Goal: Task Accomplishment & Management: Complete application form

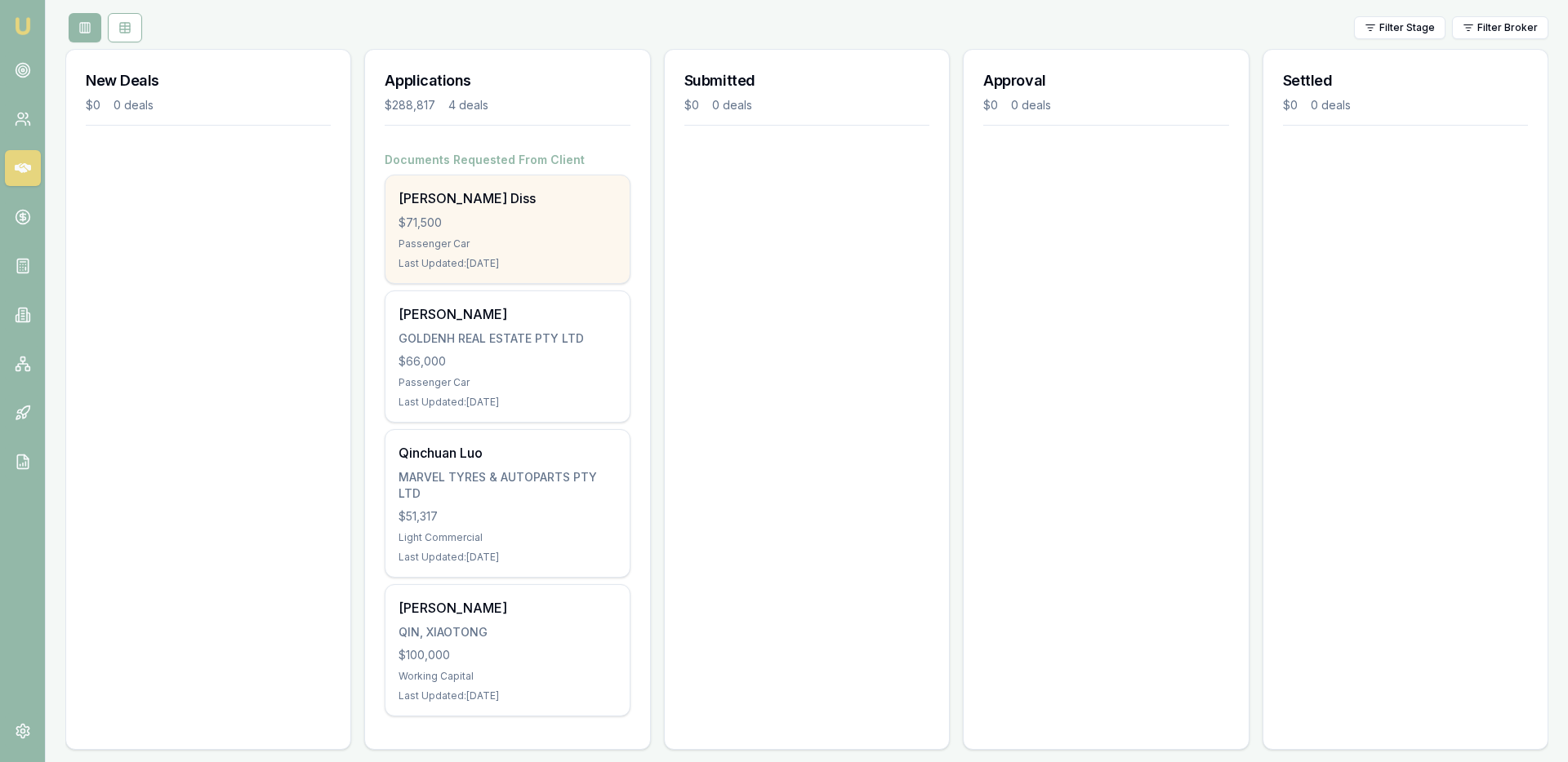
scroll to position [196, 0]
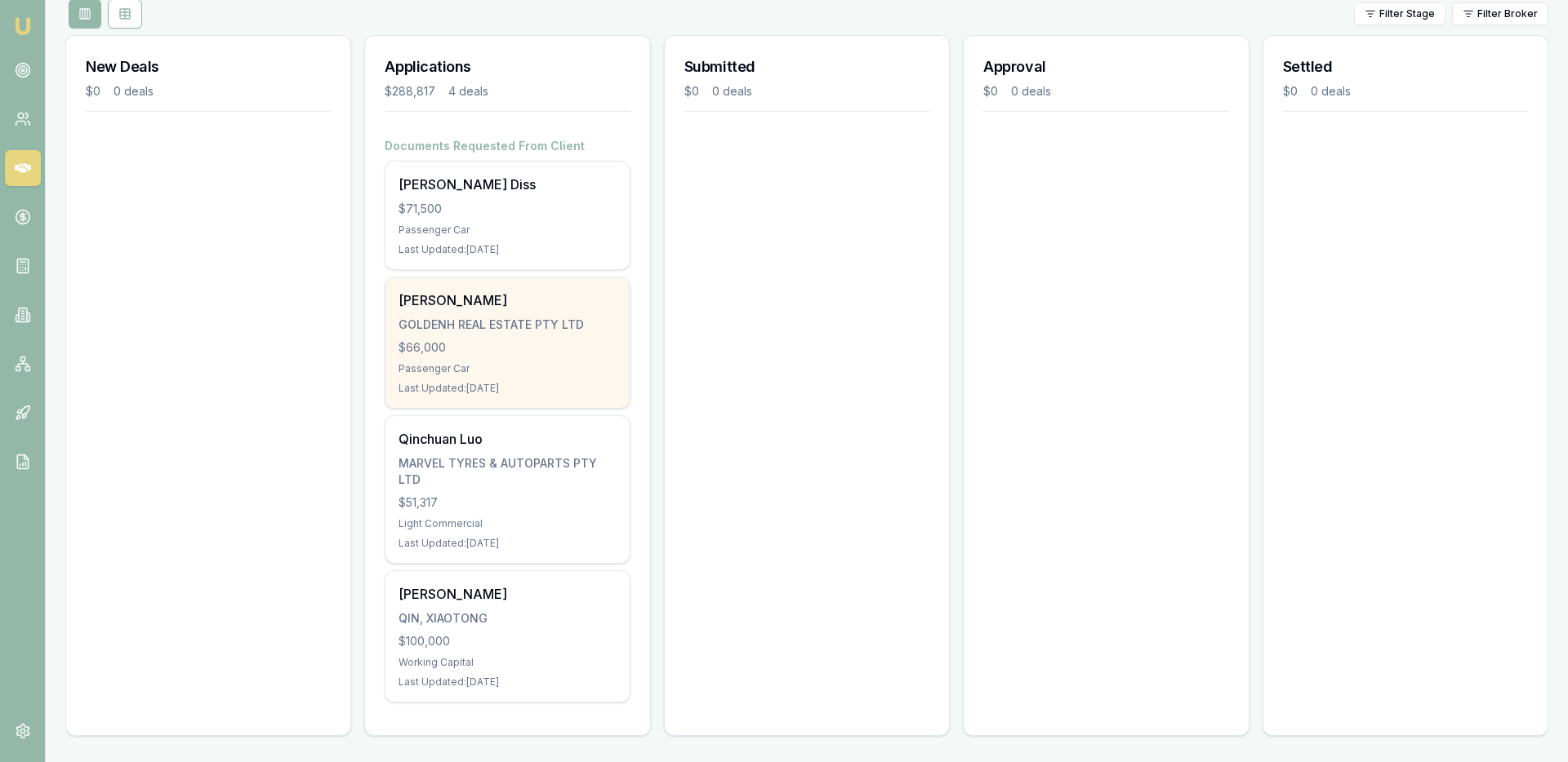
click at [490, 343] on div "$66,000" at bounding box center [507, 348] width 217 height 17
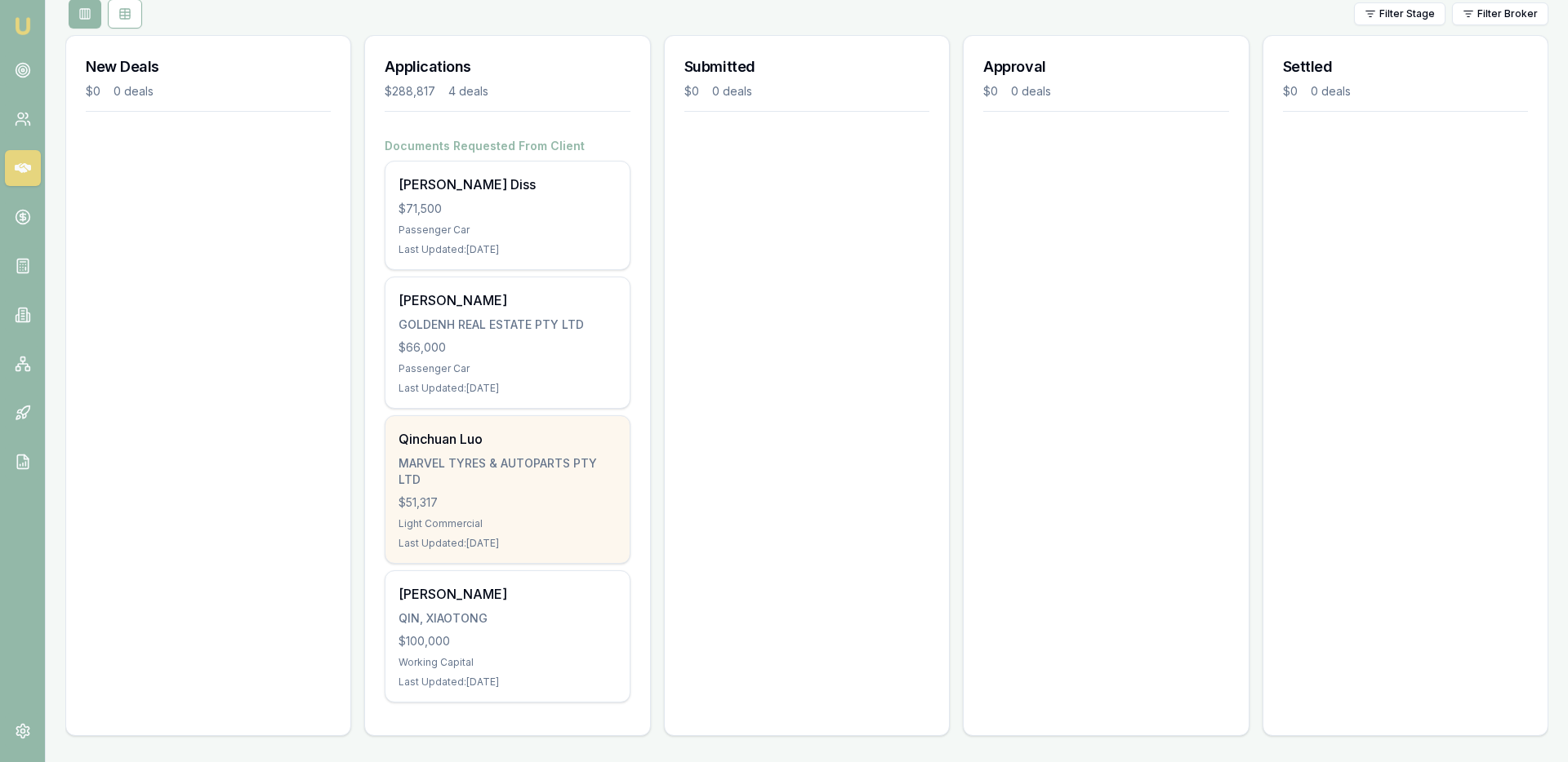
click at [522, 461] on div "MARVEL TYRES & AUTOPARTS PTY LTD" at bounding box center [507, 471] width 217 height 32
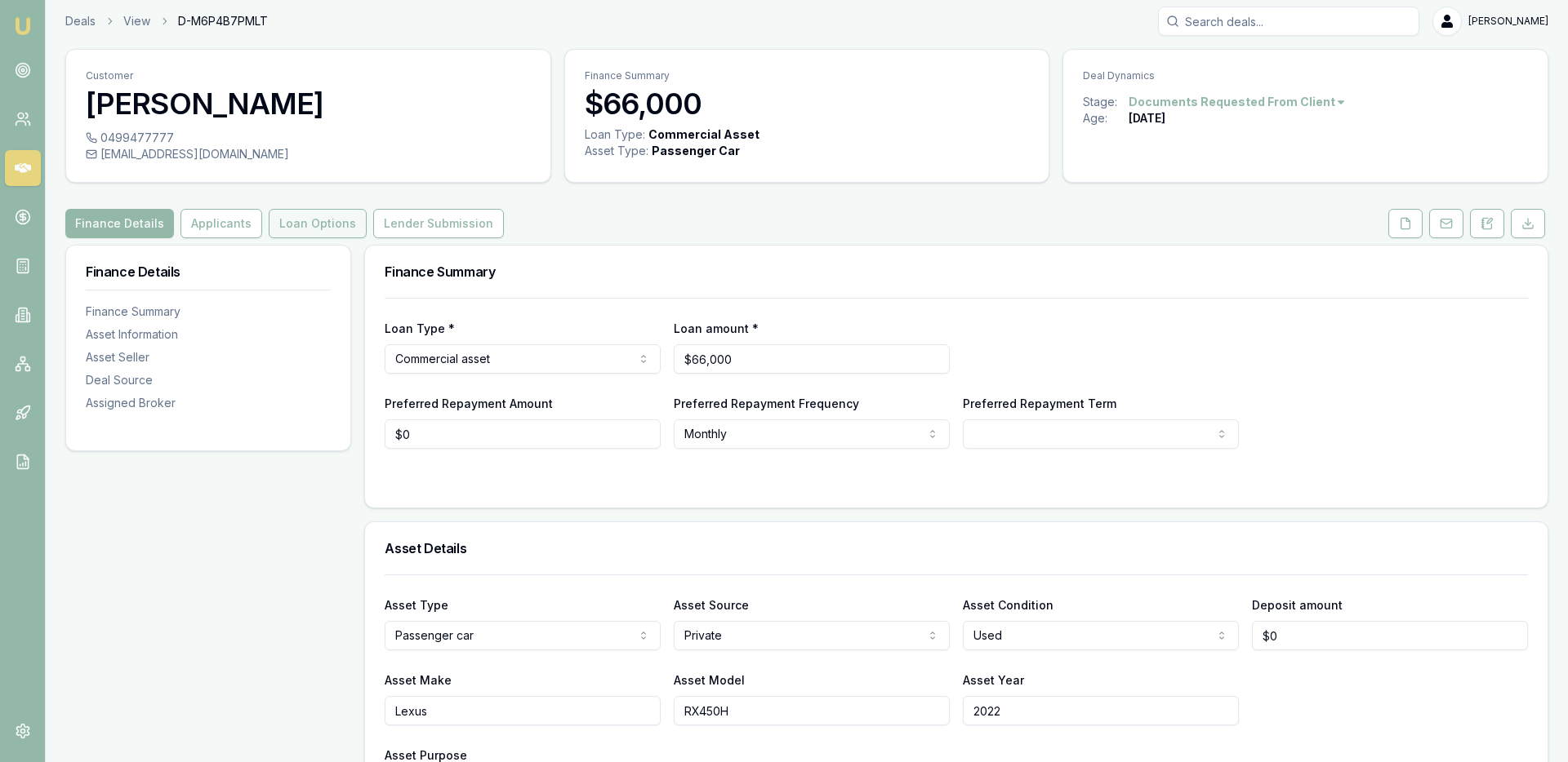
scroll to position [10, 0]
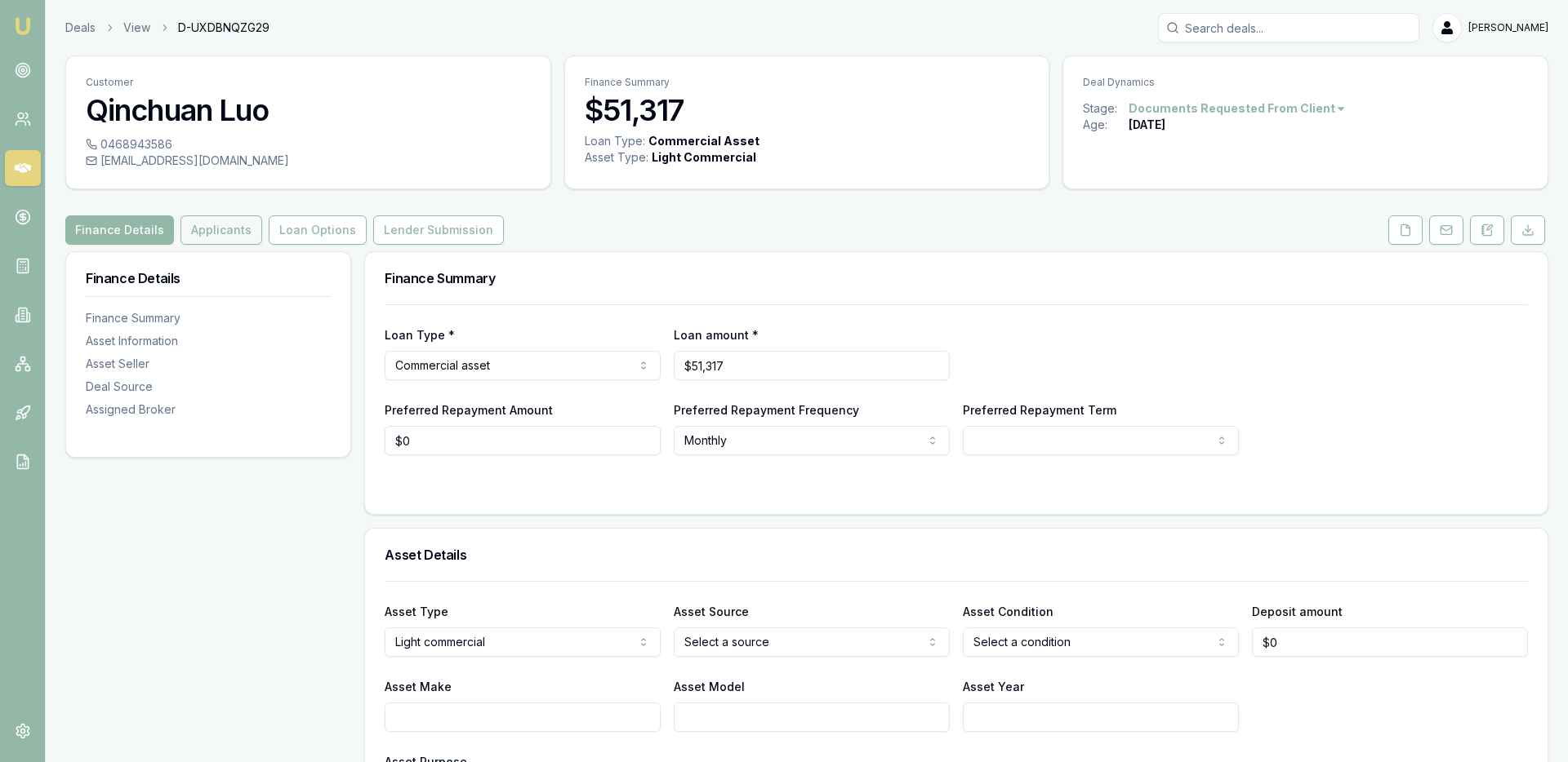
click at [223, 239] on button "Applicants" at bounding box center [221, 230] width 82 height 29
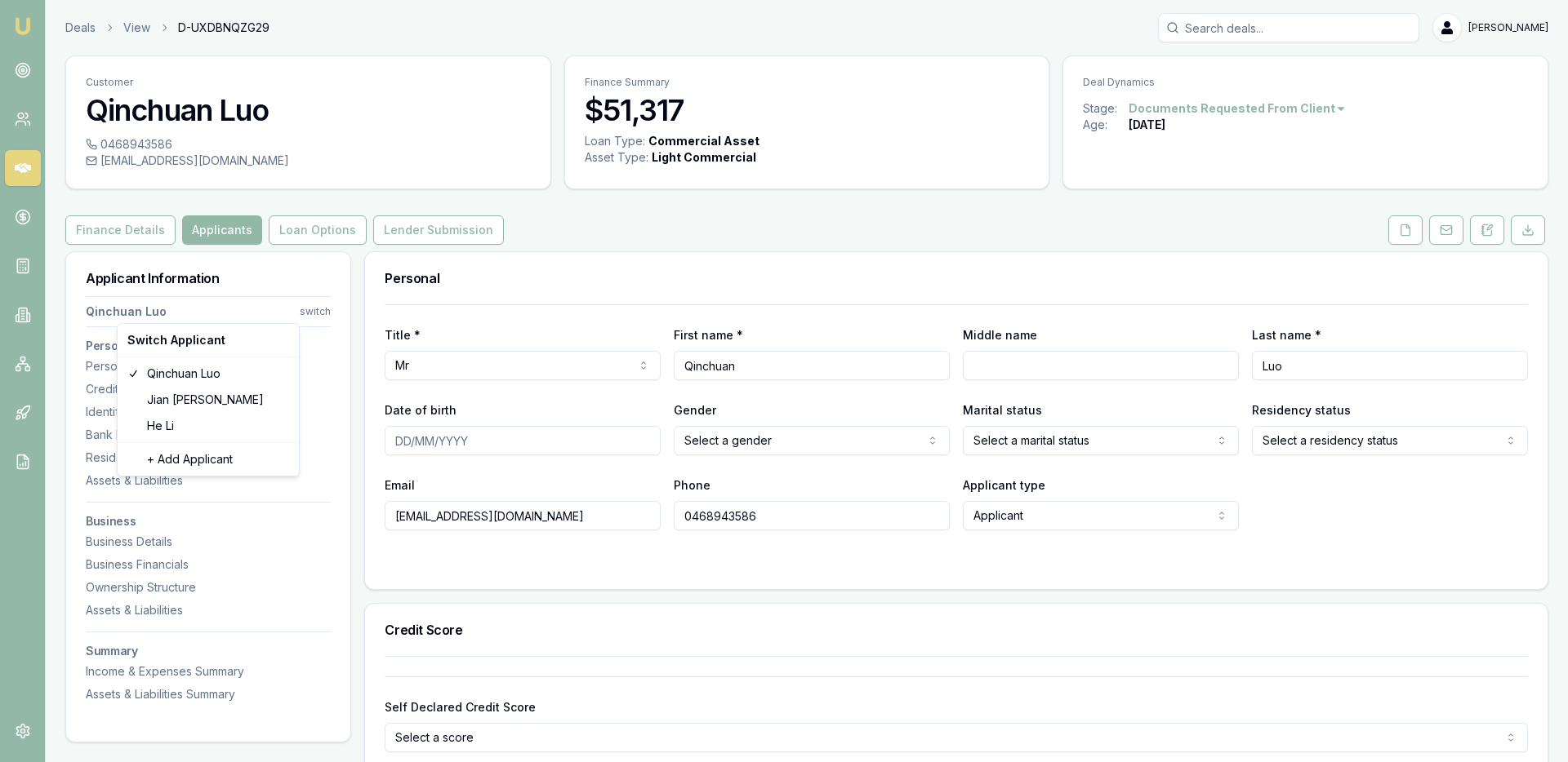
click at [309, 315] on html "Emu Broker Deals View D-UXDBNQZG29 [PERSON_NAME] Toggle Menu Customer Qinchuan …" at bounding box center [784, 381] width 1568 height 762
click at [182, 465] on div "+ Add Applicant" at bounding box center [208, 459] width 175 height 26
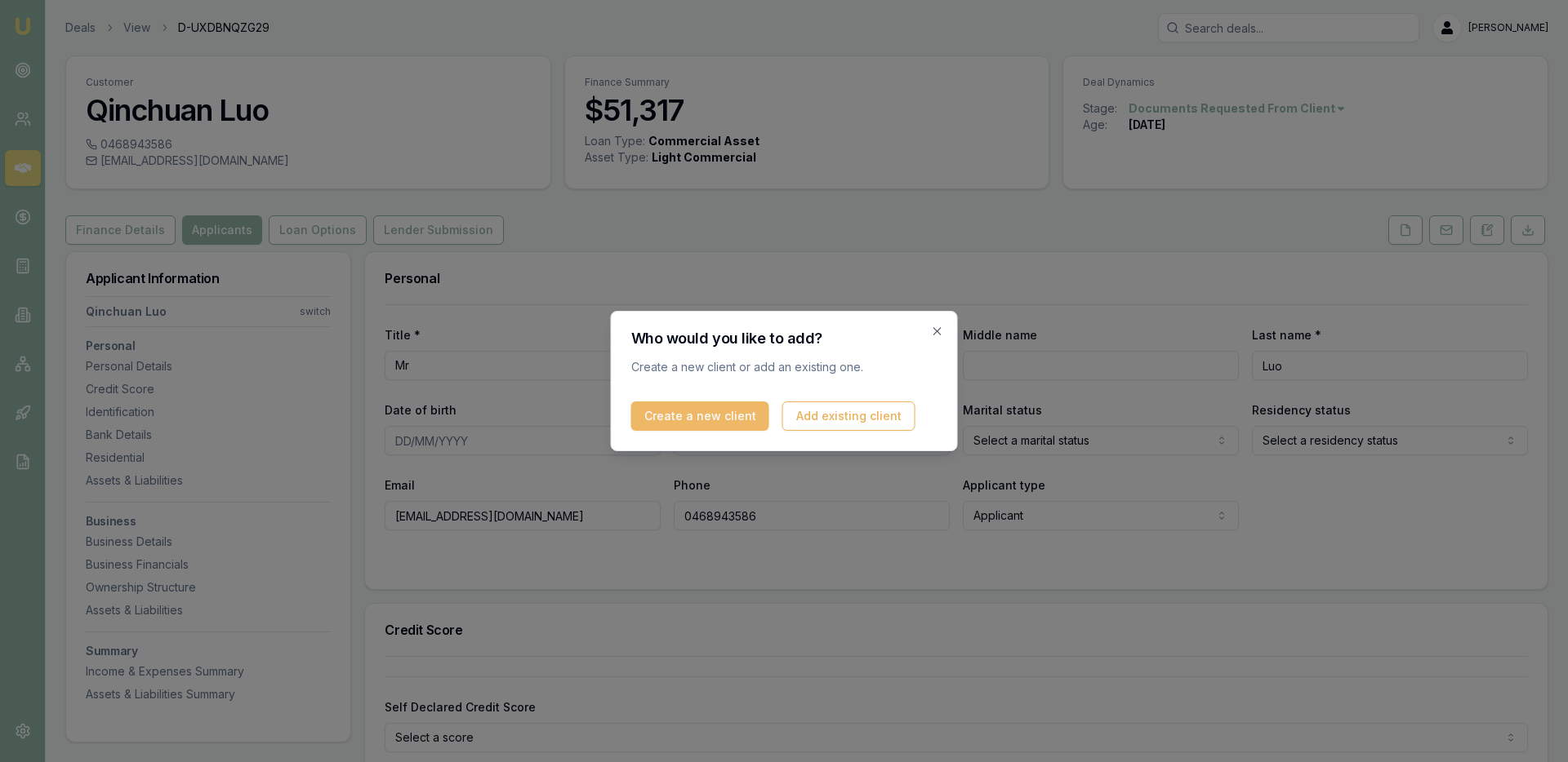
click at [718, 422] on button "Create a new client" at bounding box center [701, 416] width 138 height 29
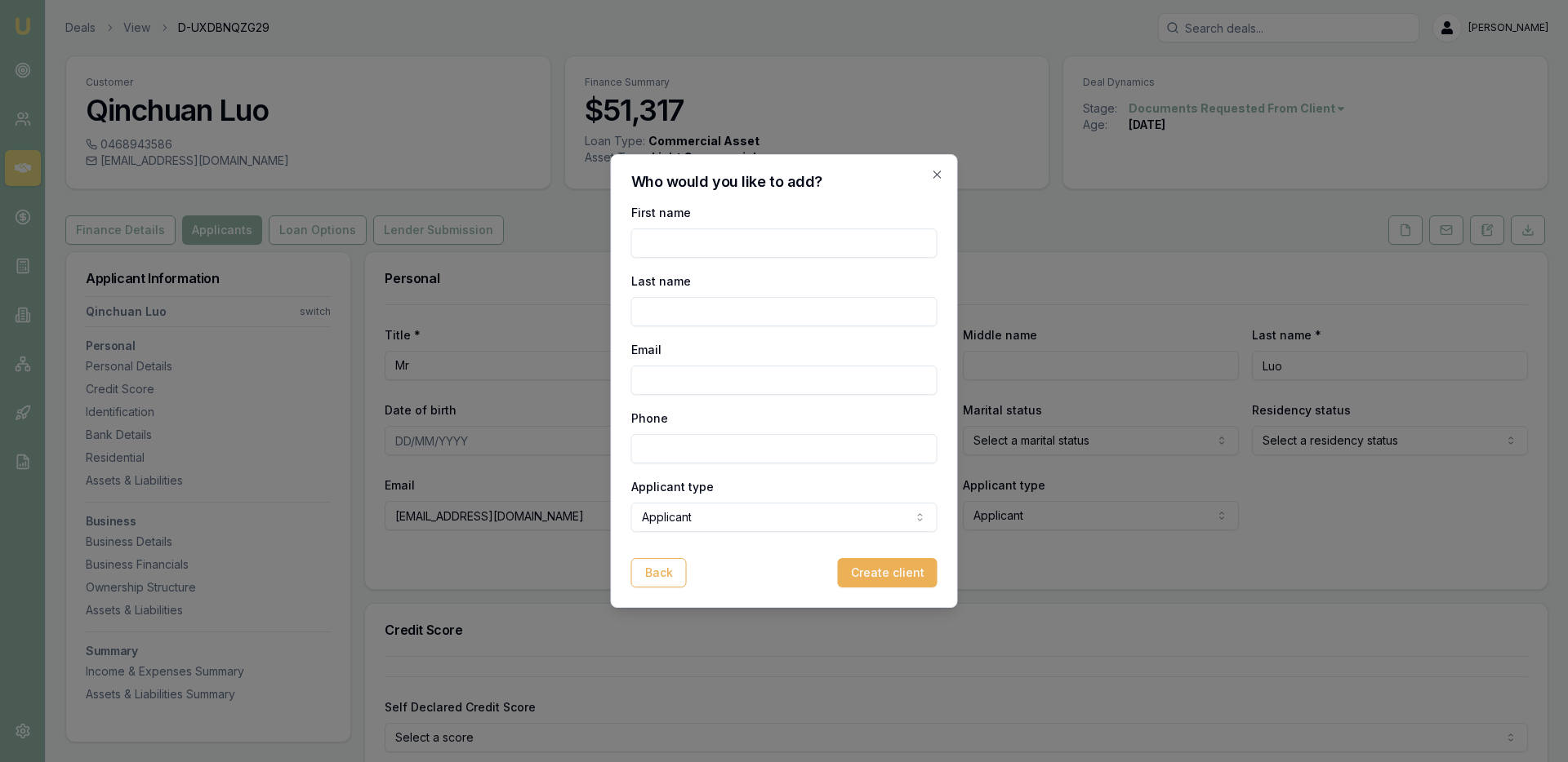
click at [691, 248] on input "First name" at bounding box center [784, 243] width 307 height 29
click at [643, 246] on input "[PERSON_NAME]" at bounding box center [784, 243] width 307 height 29
type input "[PERSON_NAME]"
click at [714, 316] on input "Last name" at bounding box center [784, 312] width 307 height 29
type input "[PERSON_NAME]"
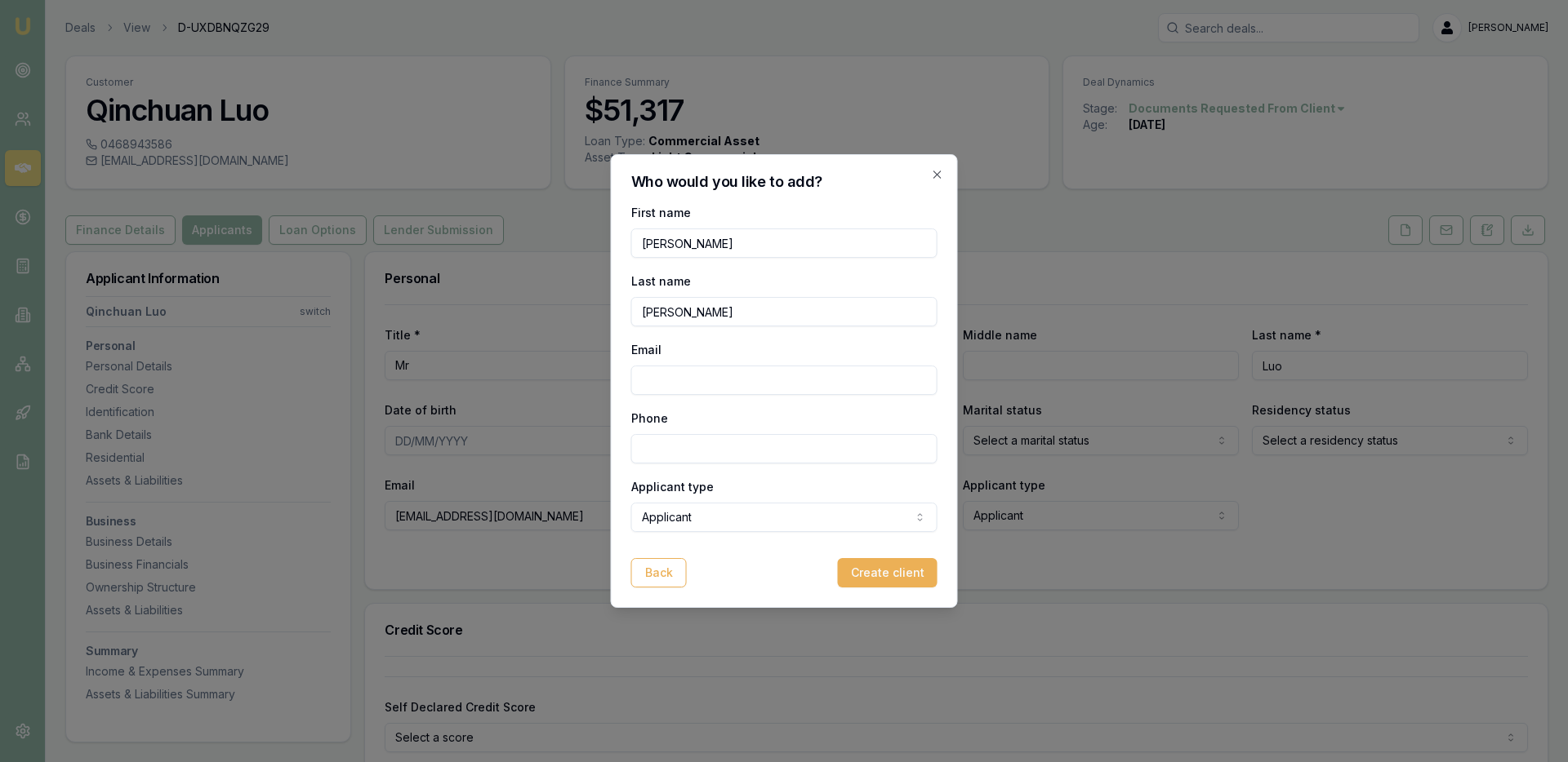
paste input "0430680624"
type input "0430680624"
click at [715, 455] on input "Phone" at bounding box center [784, 449] width 307 height 29
paste input "0430 680 624"
type input "0430 680 624"
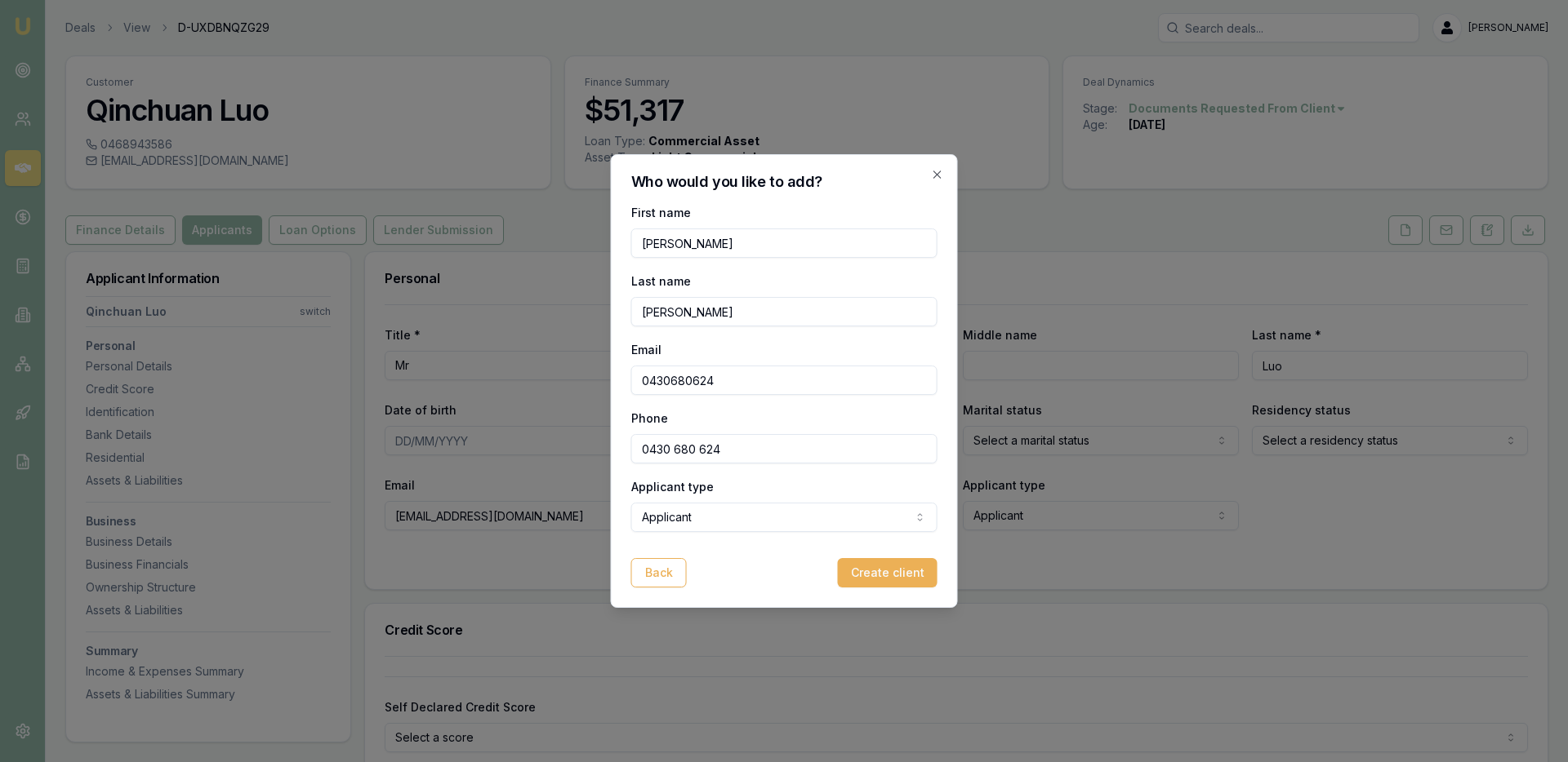
drag, startPoint x: 739, startPoint y: 375, endPoint x: 529, endPoint y: 397, distance: 211.1
click at [530, 396] on body "Emu Broker Deals View D-UXDBNQZG29 [PERSON_NAME] Toggle Menu Customer Qinchuan …" at bounding box center [784, 381] width 1568 height 762
type input "0"
paste input "[EMAIL_ADDRESS][DOMAIN_NAME]"
type input "[EMAIL_ADDRESS][DOMAIN_NAME]"
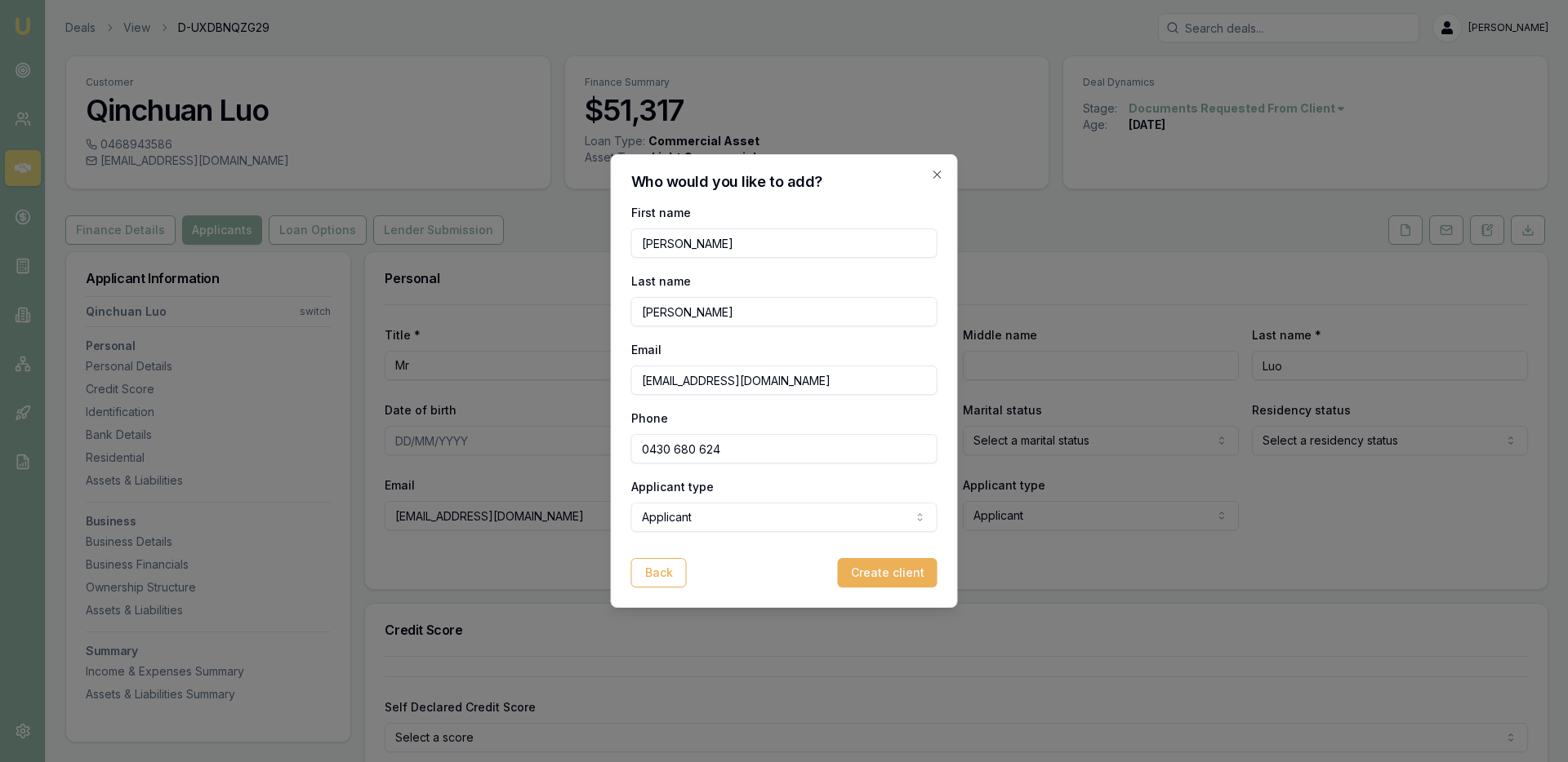
click at [928, 516] on body "Emu Broker Deals View D-UXDBNQZG29 [PERSON_NAME] Toggle Menu Customer Qinchuan …" at bounding box center [784, 381] width 1568 height 762
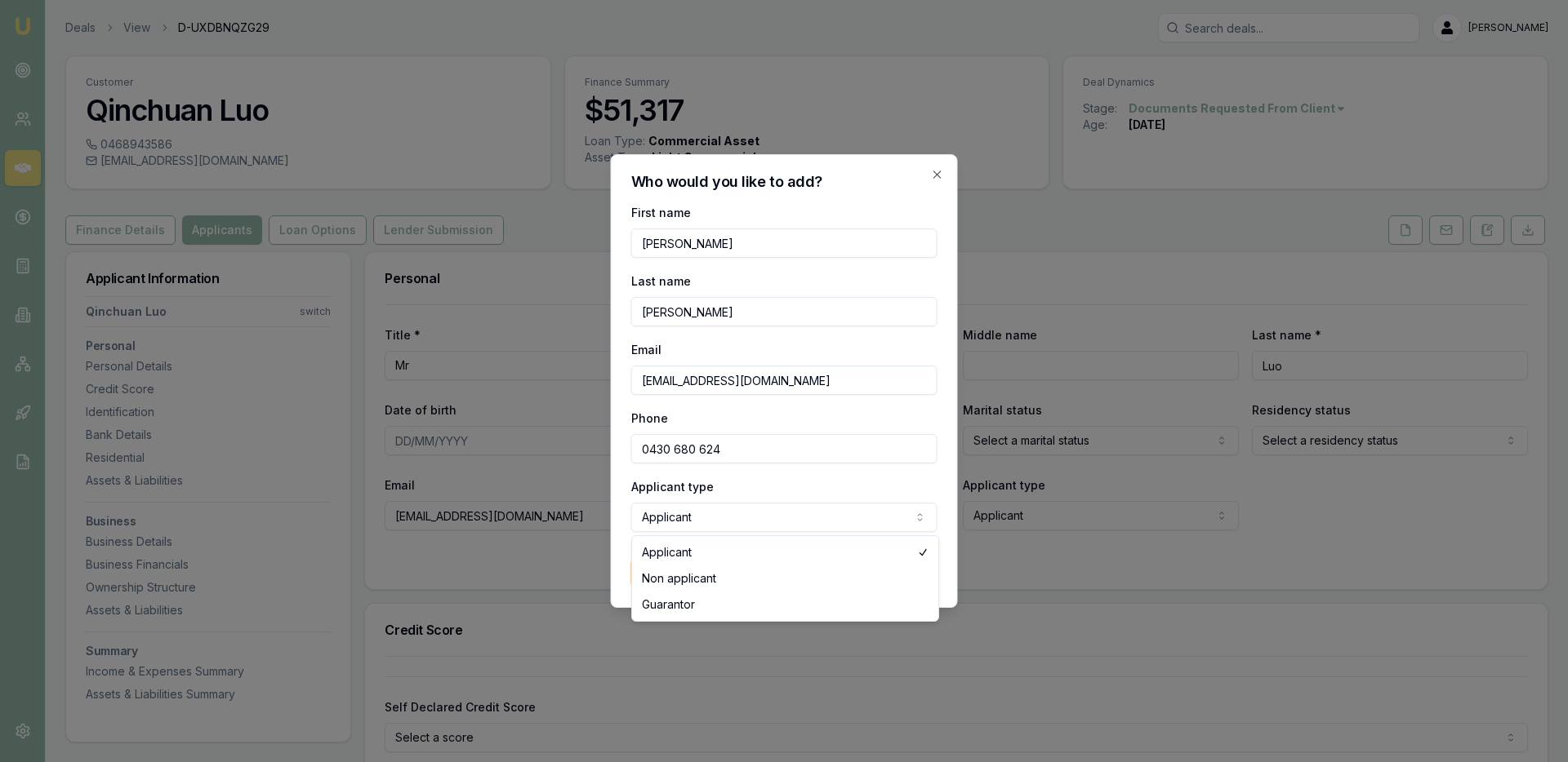
select select "NON_APPLICANT"
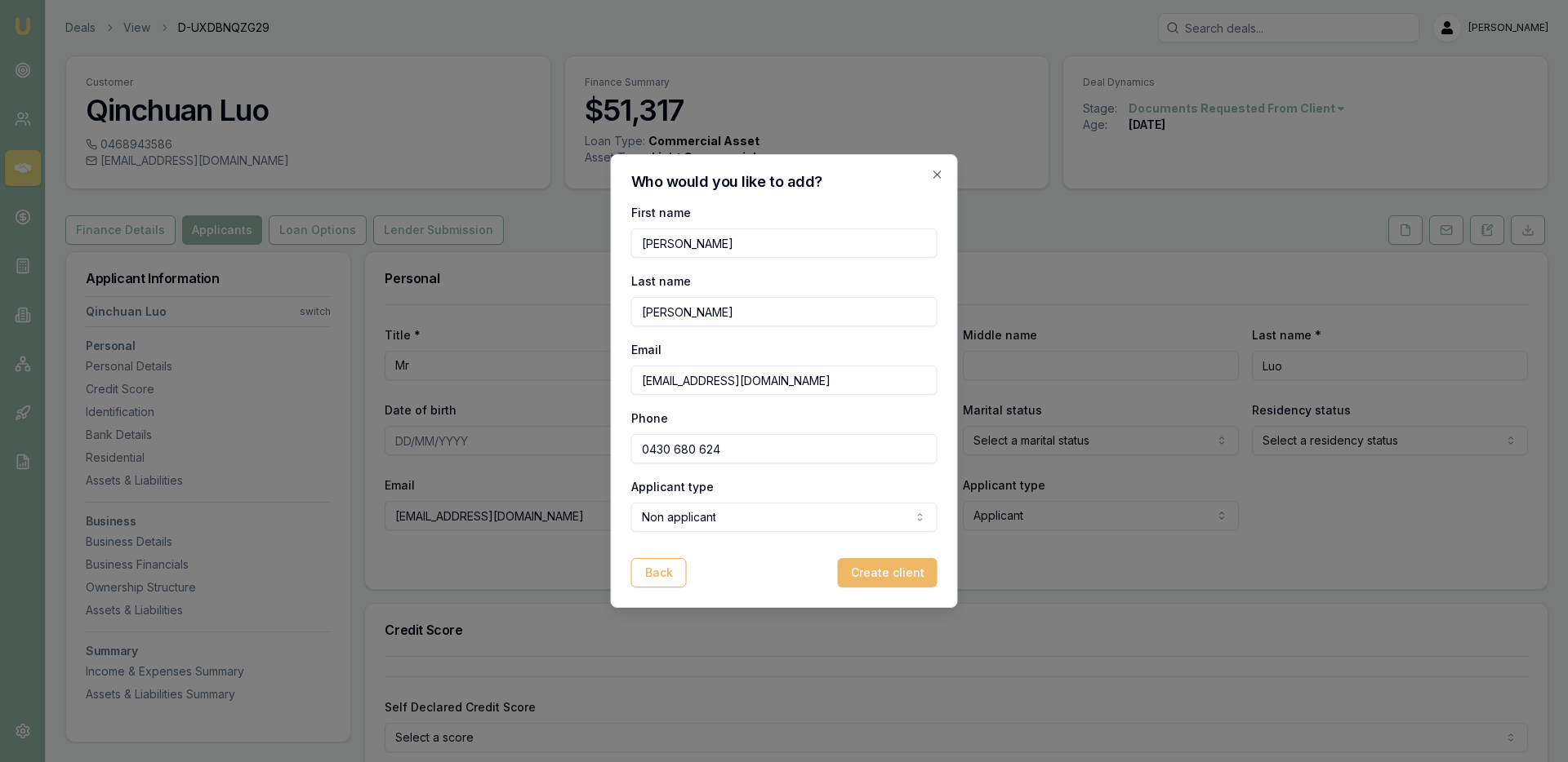
click at [885, 573] on button "Create client" at bounding box center [888, 573] width 99 height 29
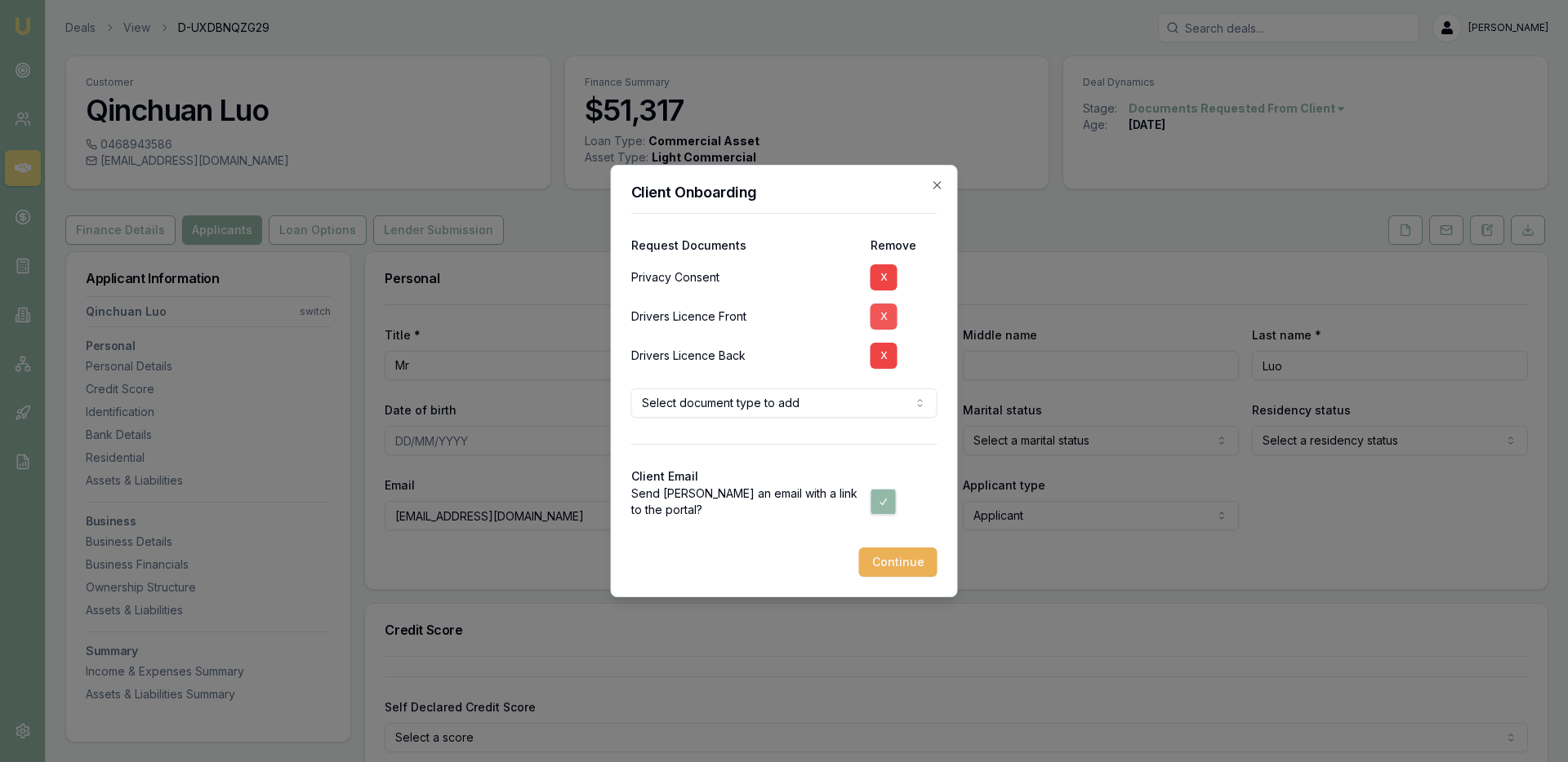
click at [885, 318] on button "X" at bounding box center [883, 317] width 27 height 26
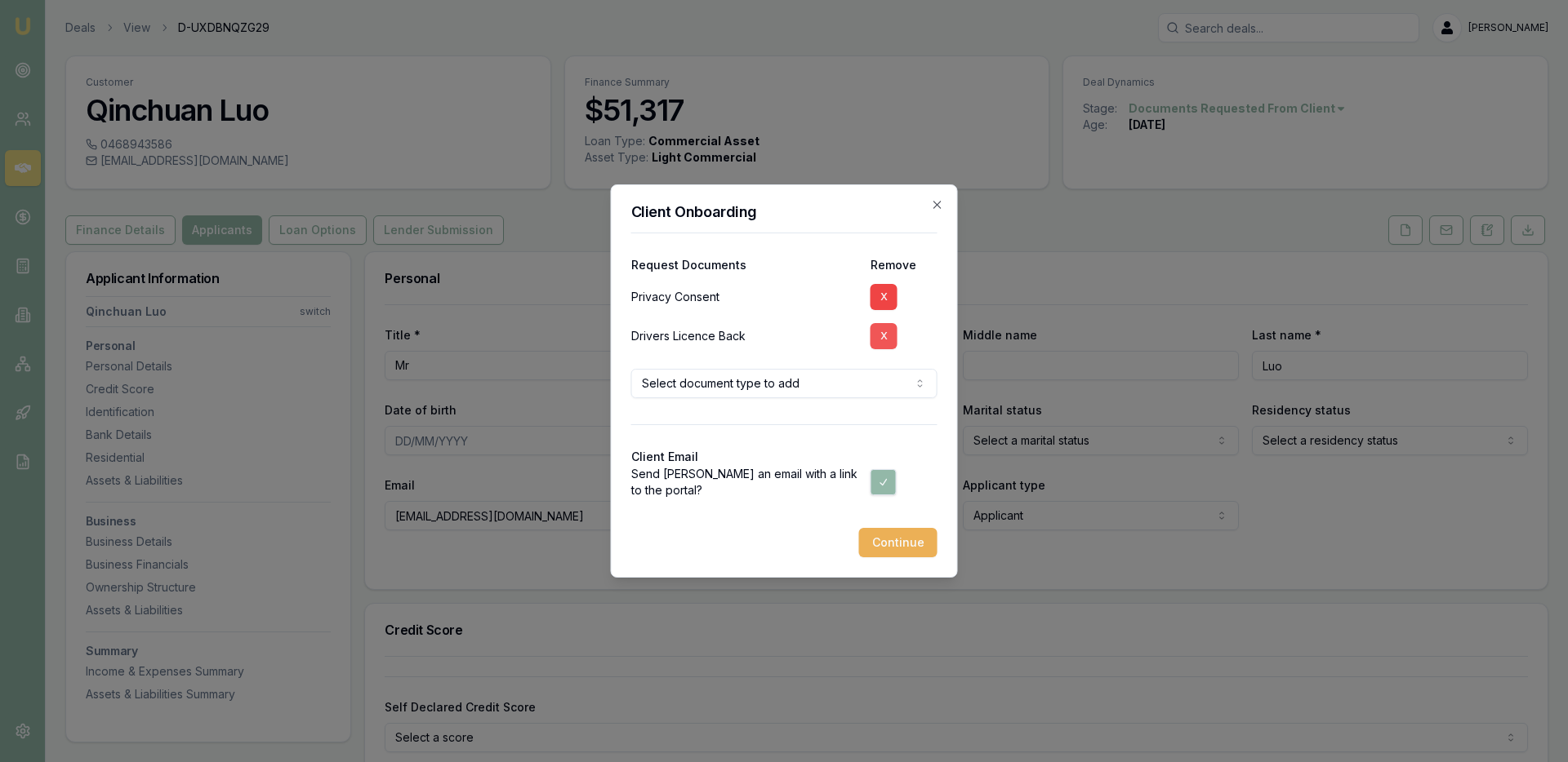
click at [881, 335] on button "X" at bounding box center [883, 336] width 27 height 26
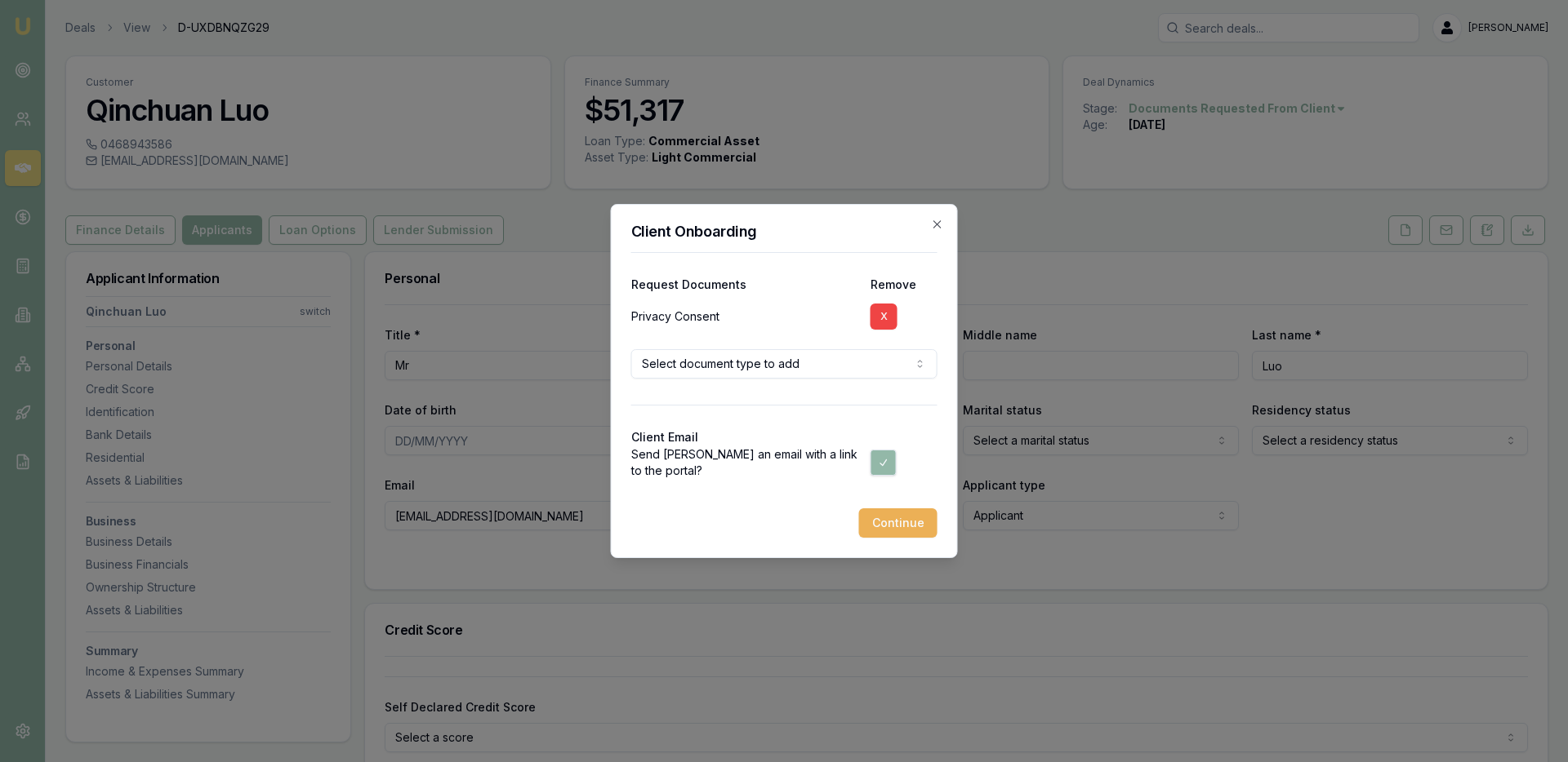
click at [877, 453] on button "button" at bounding box center [883, 463] width 26 height 26
click at [877, 461] on button "button" at bounding box center [883, 463] width 26 height 26
click at [879, 459] on button "button" at bounding box center [883, 463] width 26 height 26
checkbox input "false"
click at [878, 355] on body "Emu Broker Deals View D-UXDBNQZG29 [PERSON_NAME] Toggle Menu Customer Qinchuan …" at bounding box center [784, 381] width 1568 height 762
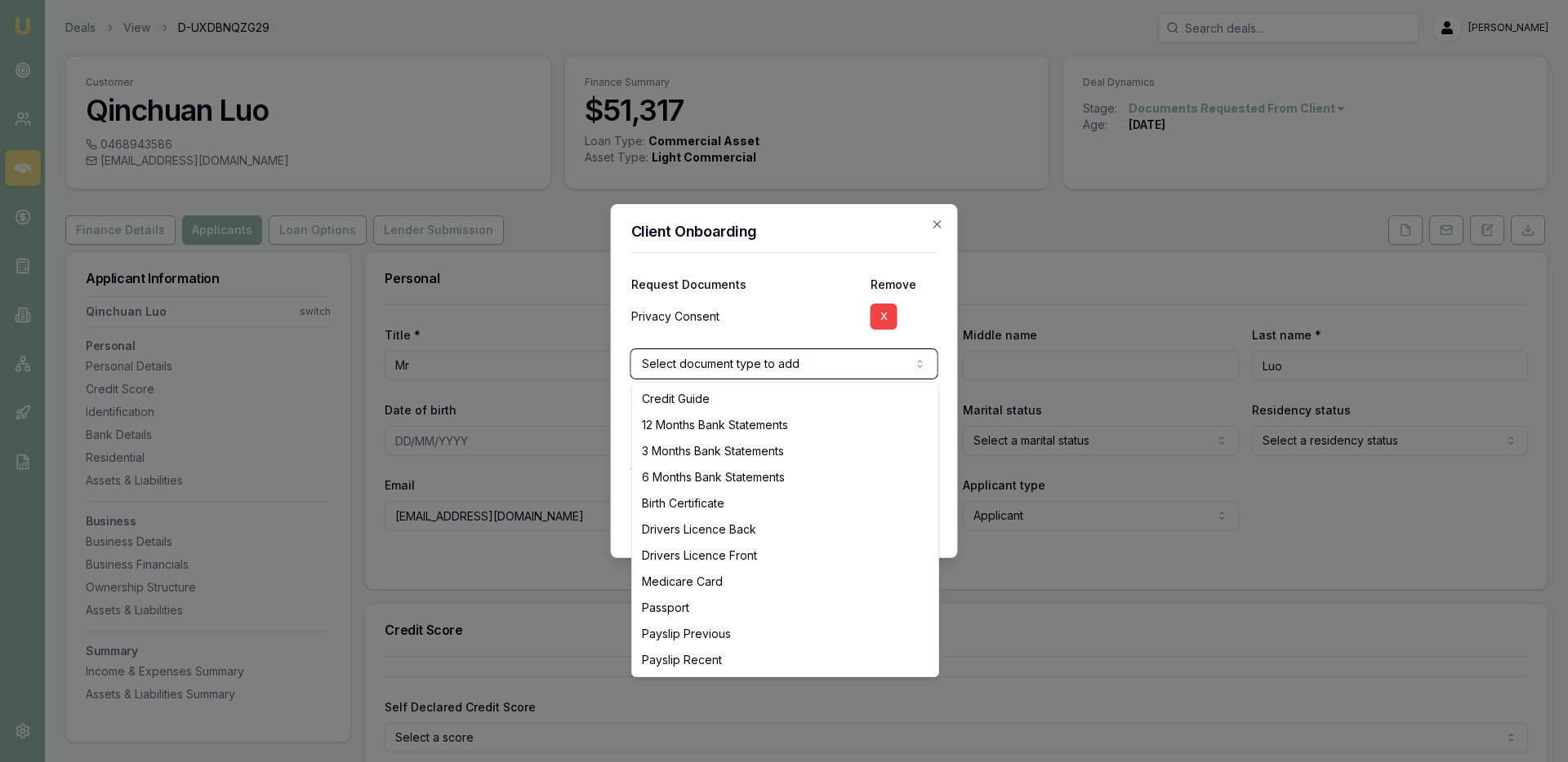
click at [878, 356] on body "Emu Broker Deals View D-UXDBNQZG29 [PERSON_NAME] Toggle Menu Customer Qinchuan …" at bounding box center [784, 381] width 1568 height 762
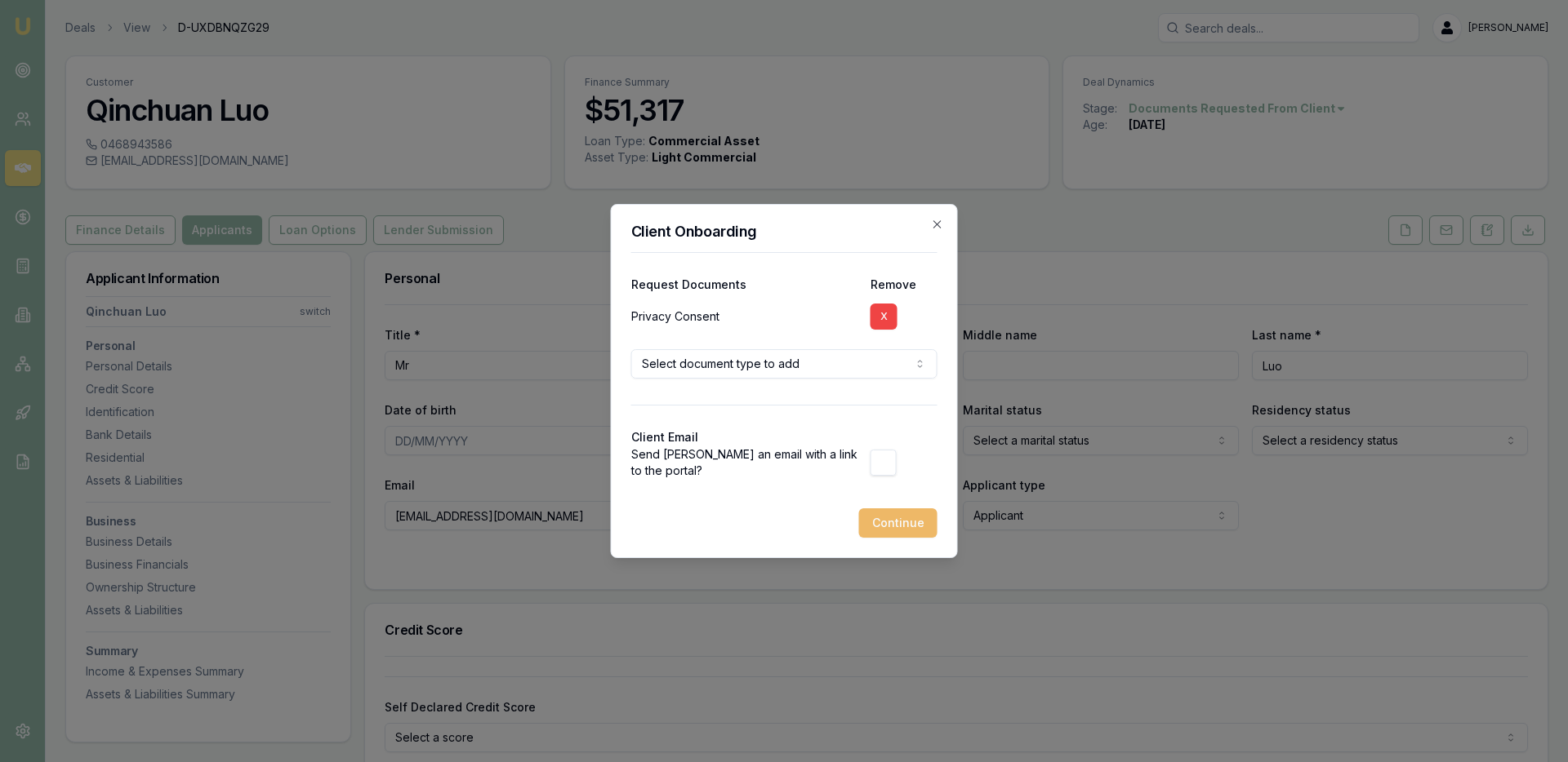
click at [885, 524] on button "Continue" at bounding box center [898, 524] width 78 height 29
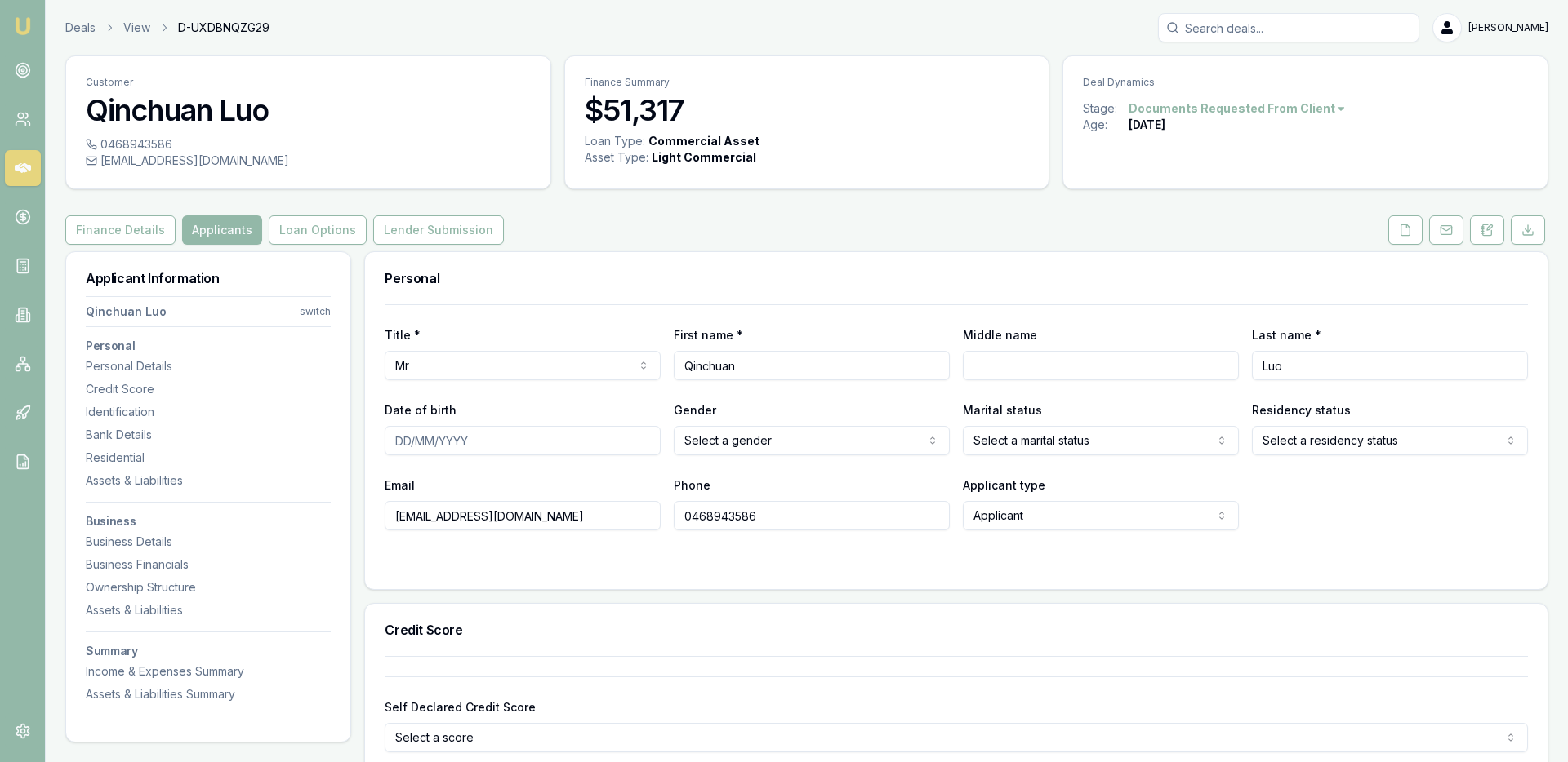
click at [313, 306] on html "Emu Broker Deals View D-UXDBNQZG29 [PERSON_NAME] Toggle Menu Customer Qinchuan …" at bounding box center [784, 381] width 1568 height 762
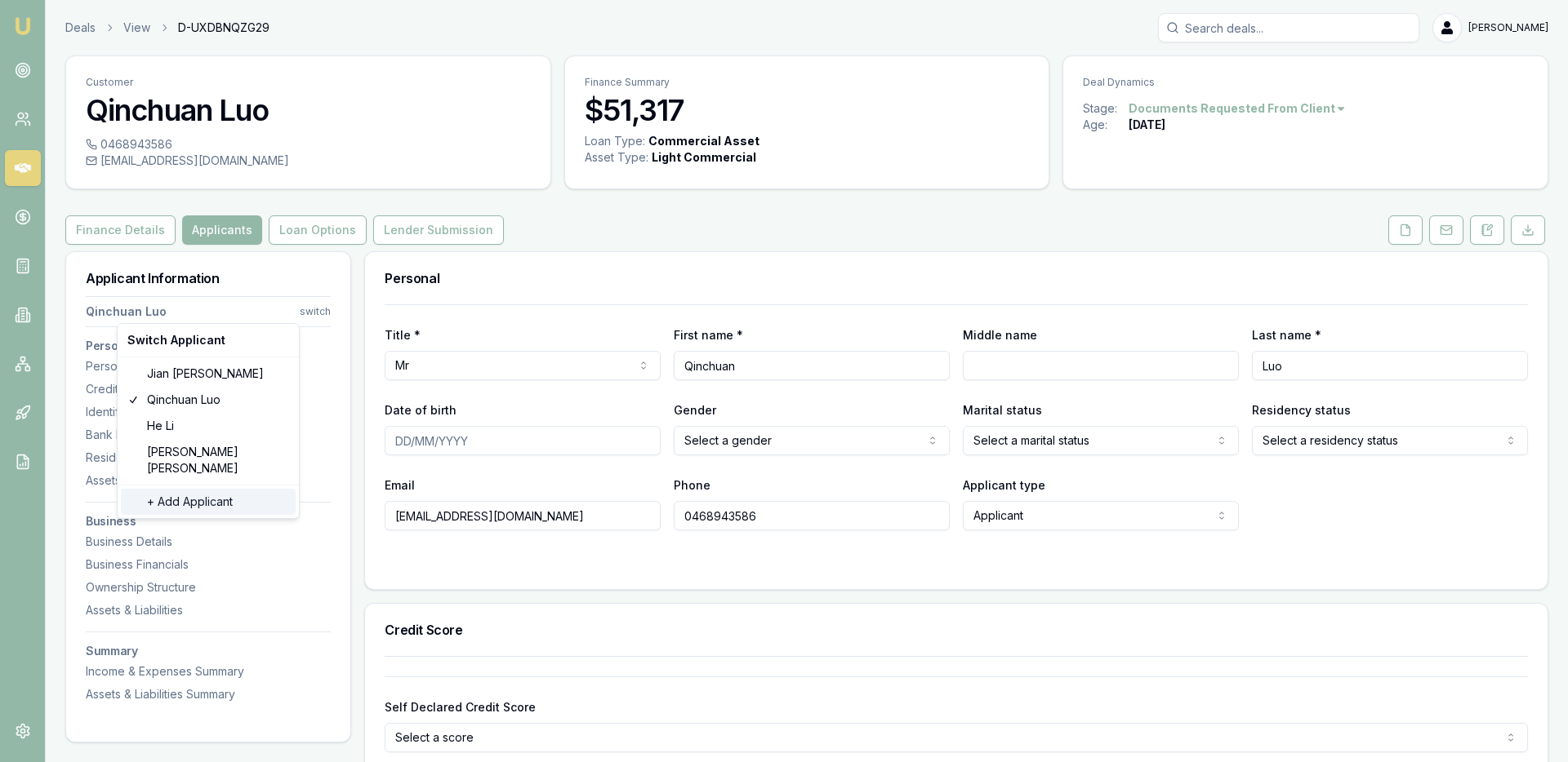
click at [207, 490] on div "+ Add Applicant" at bounding box center [208, 502] width 175 height 26
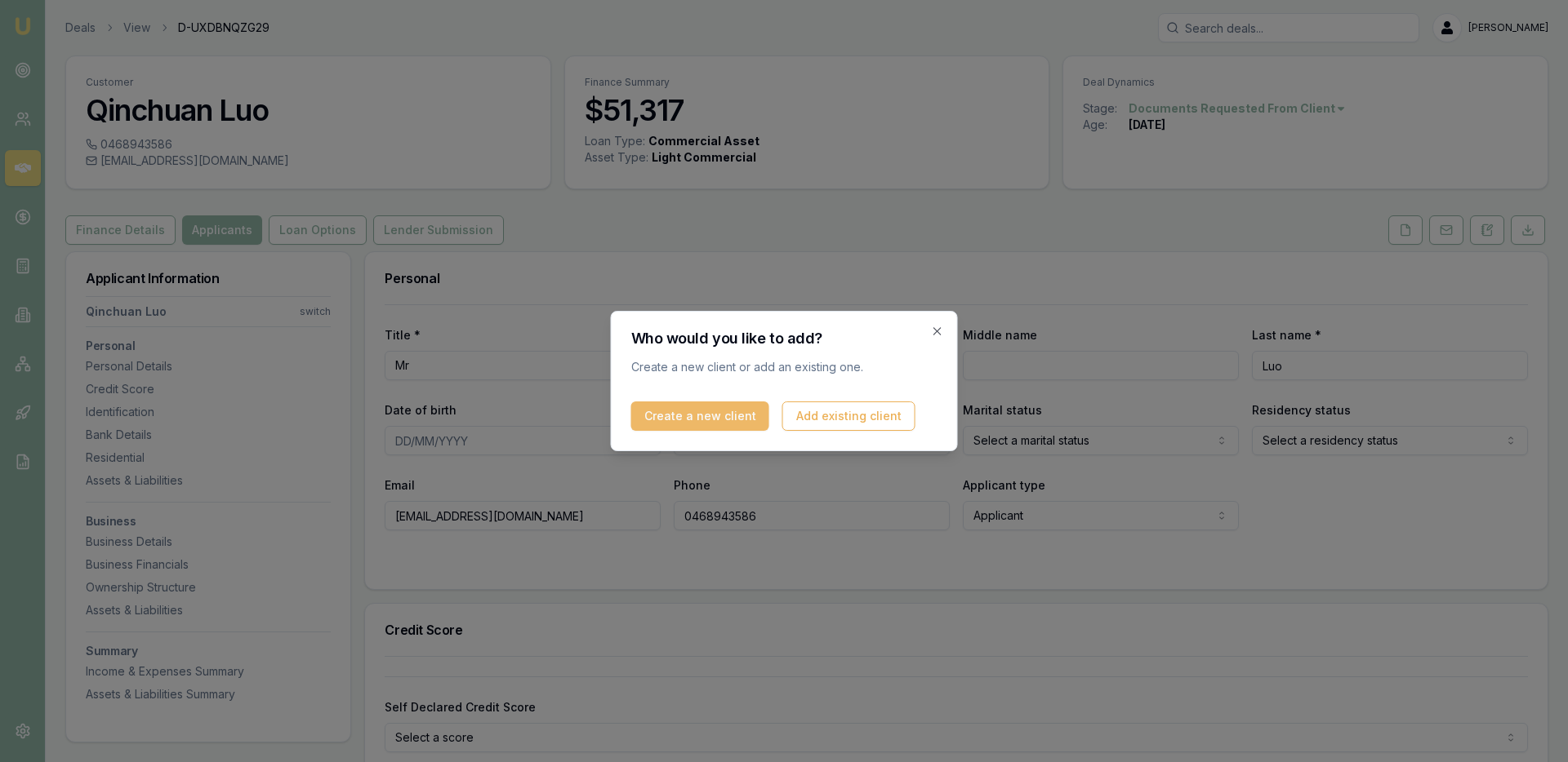
click at [721, 424] on button "Create a new client" at bounding box center [701, 416] width 138 height 29
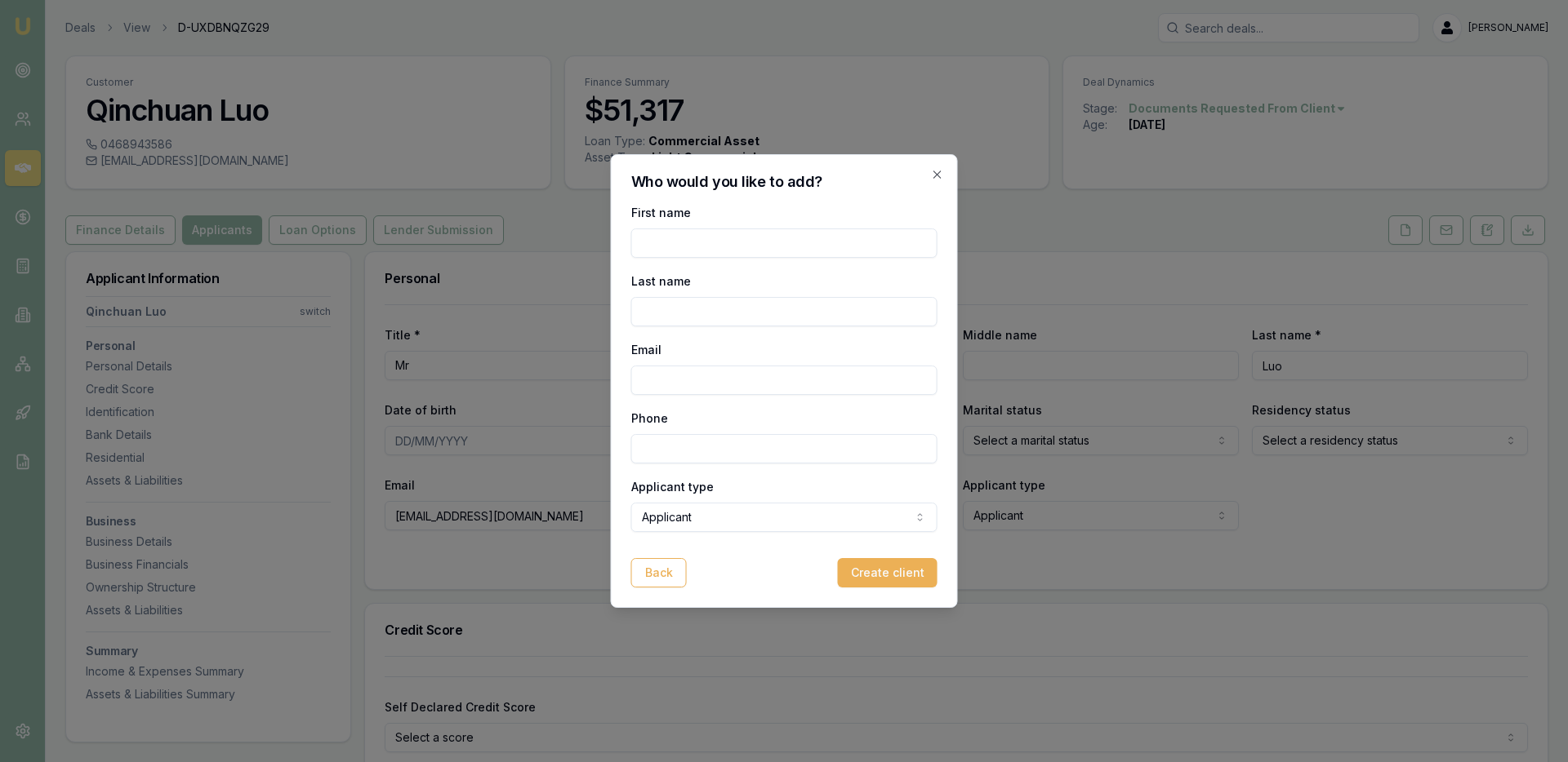
click at [714, 249] on input "First name" at bounding box center [784, 243] width 307 height 29
type input "[PERSON_NAME]"
click at [665, 313] on input "Last name" at bounding box center [784, 312] width 307 height 29
type input "[PERSON_NAME]"
click at [761, 390] on input "Email" at bounding box center [784, 380] width 307 height 29
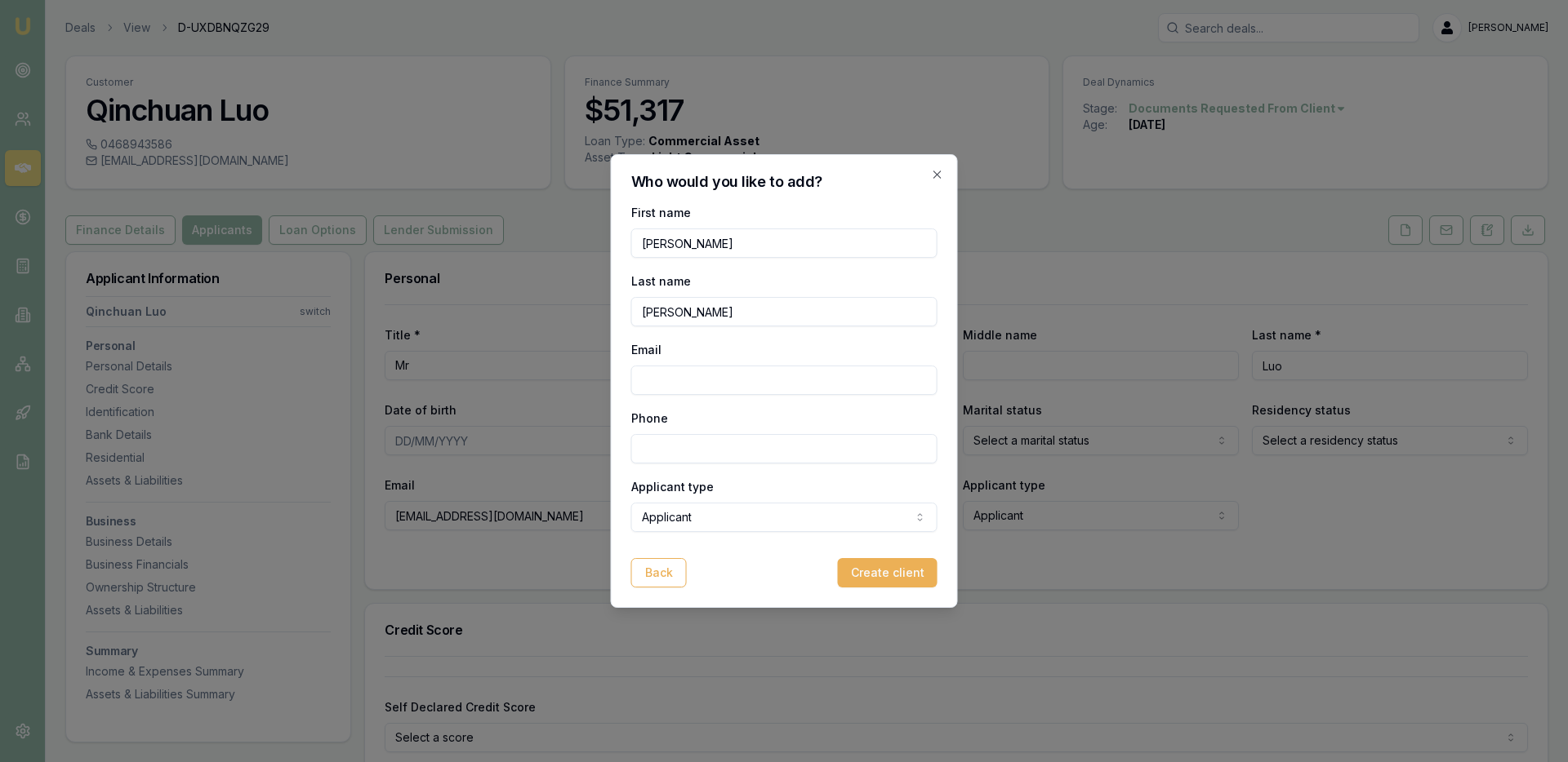
click at [691, 450] on input "Phone" at bounding box center [784, 449] width 307 height 29
paste input "0475 141 229"
type input "0475 141 229"
click at [649, 378] on input "Email" at bounding box center [784, 380] width 307 height 29
paste input "[EMAIL_ADDRESS][DOMAIN_NAME]"
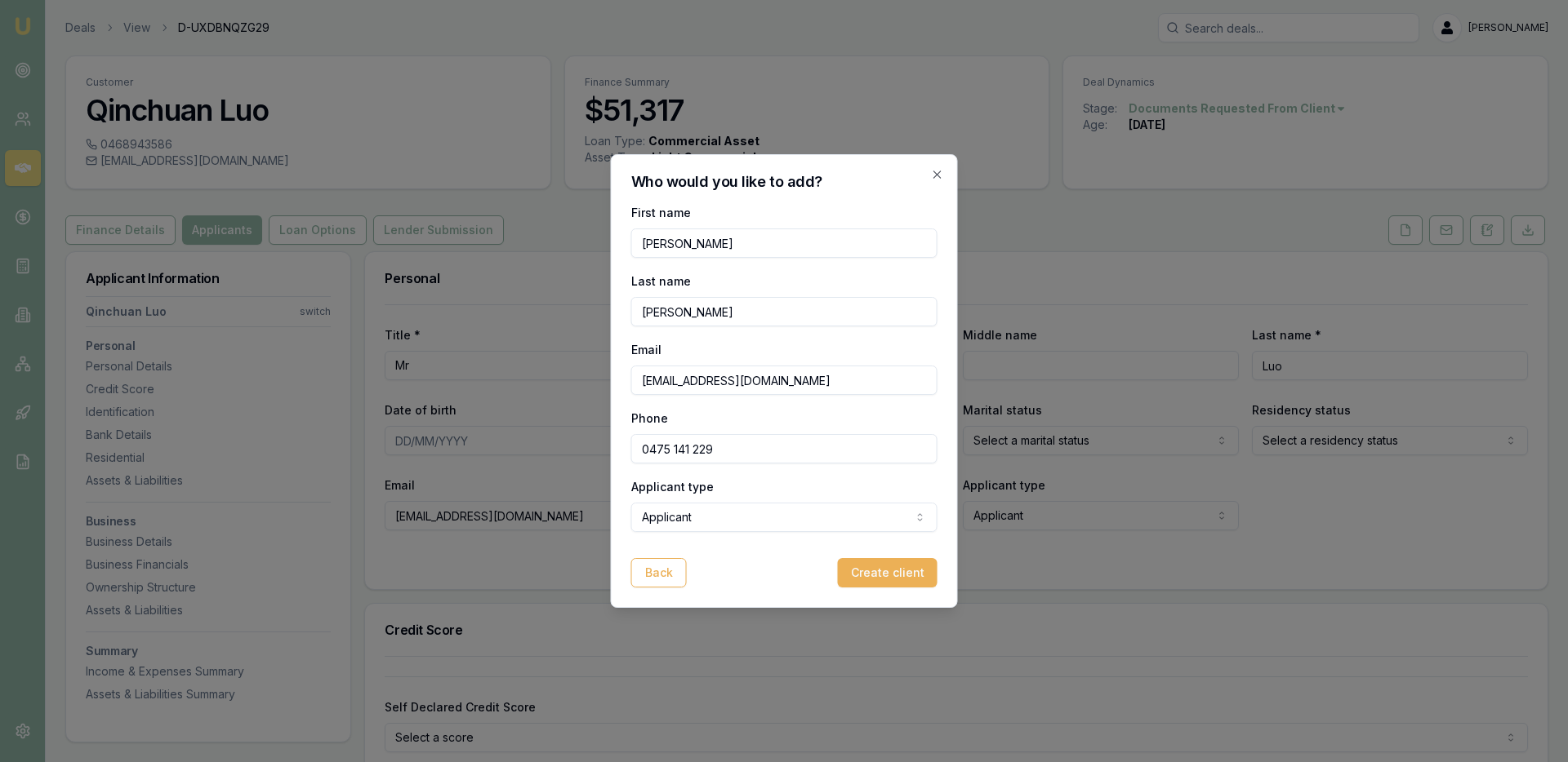
type input "[EMAIL_ADDRESS][DOMAIN_NAME]"
click at [911, 513] on body "Emu Broker Deals View D-UXDBNQZG29 [PERSON_NAME] Toggle Menu Customer Qinchuan …" at bounding box center [784, 381] width 1568 height 762
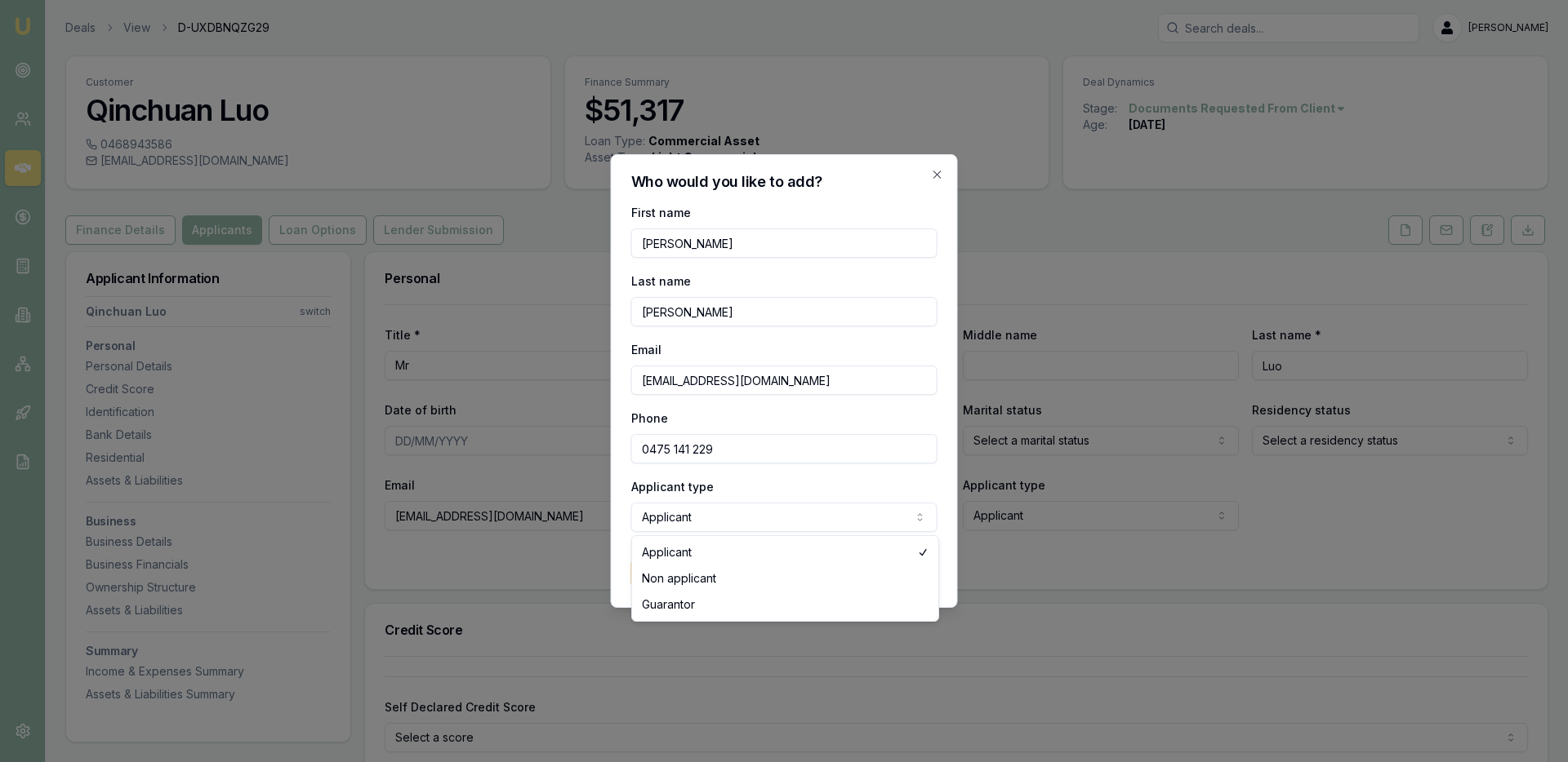
select select "NON_APPLICANT"
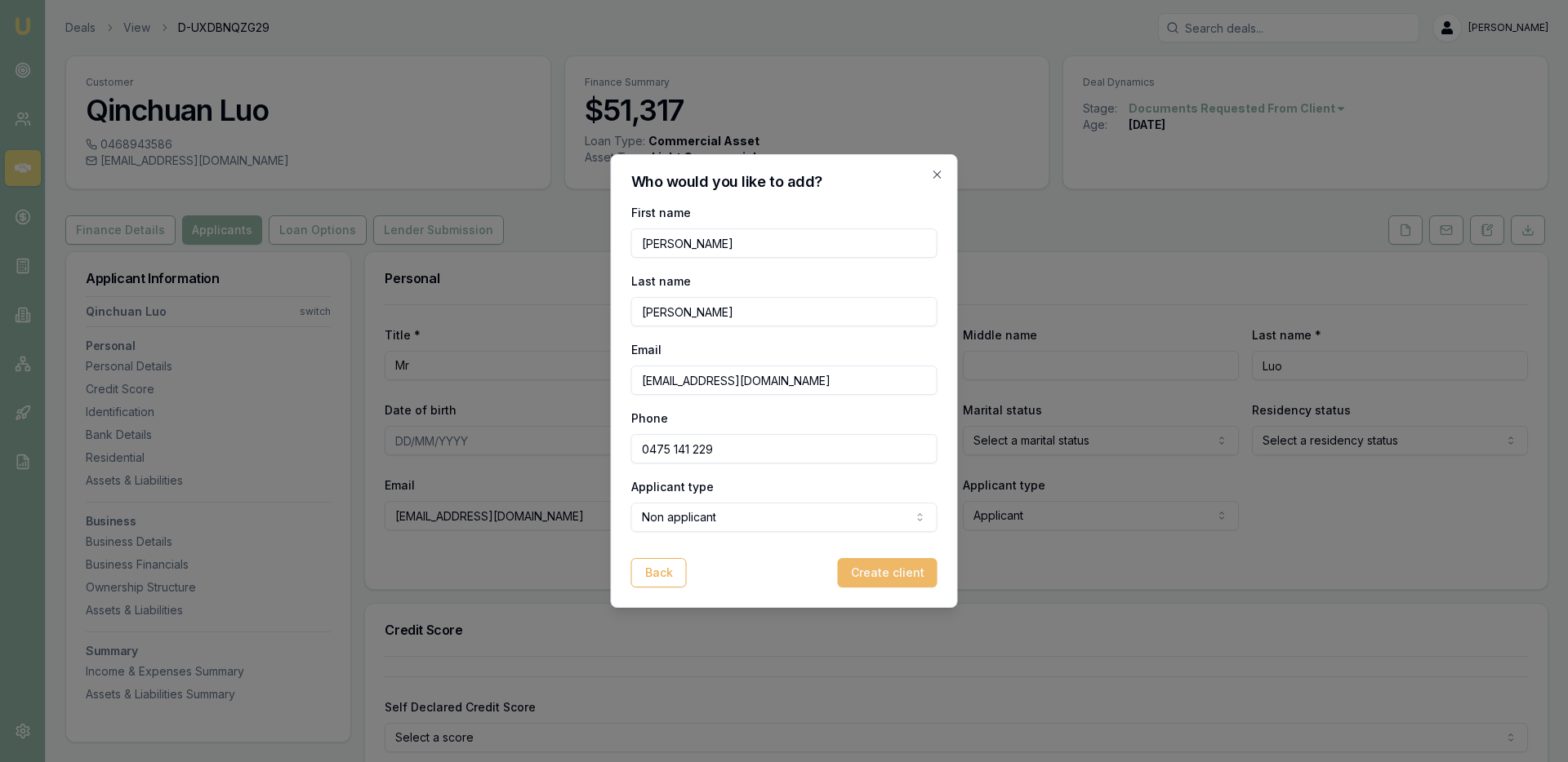
click at [909, 575] on button "Create client" at bounding box center [888, 573] width 99 height 29
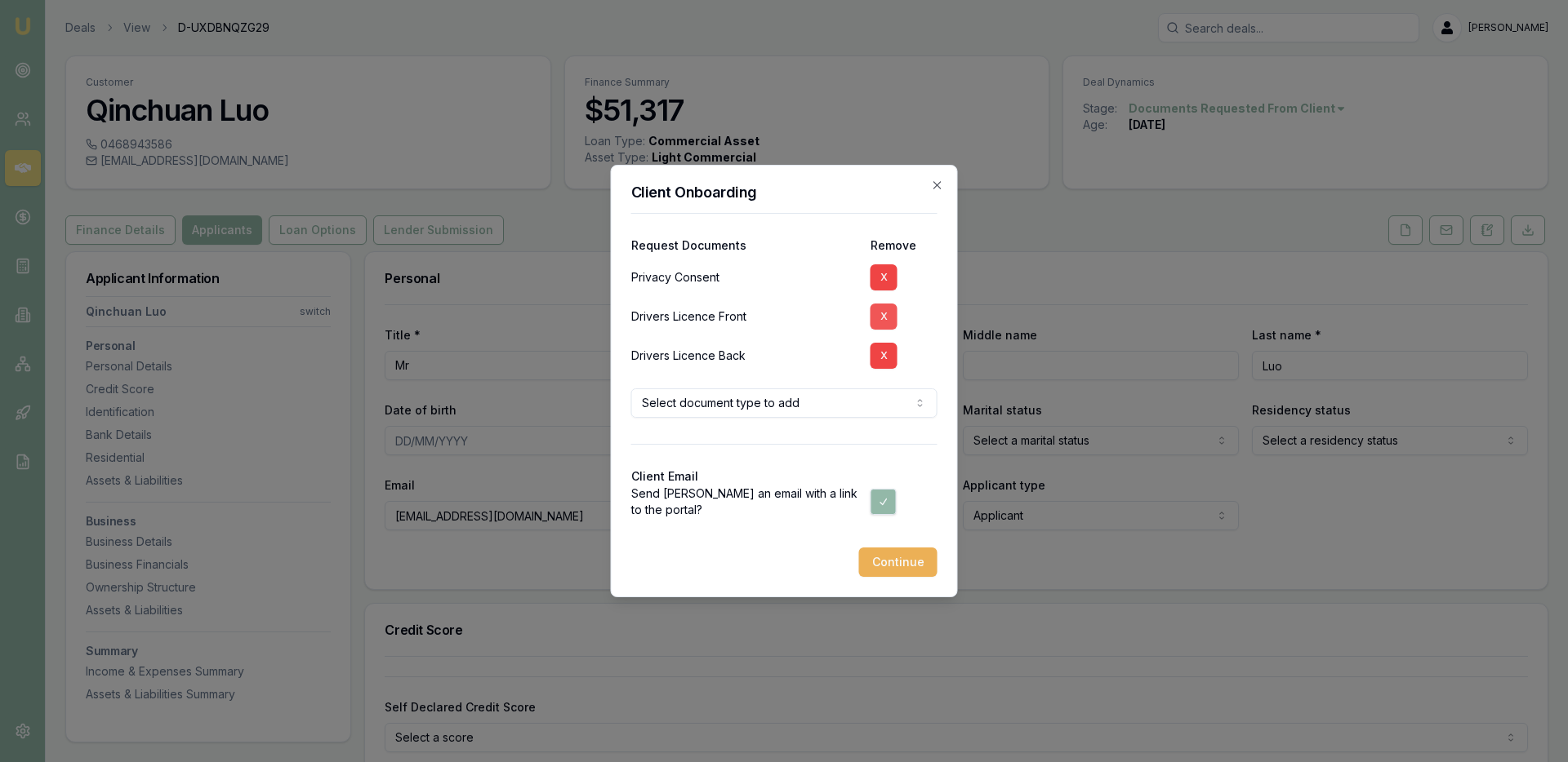
click at [888, 322] on button "X" at bounding box center [883, 317] width 27 height 26
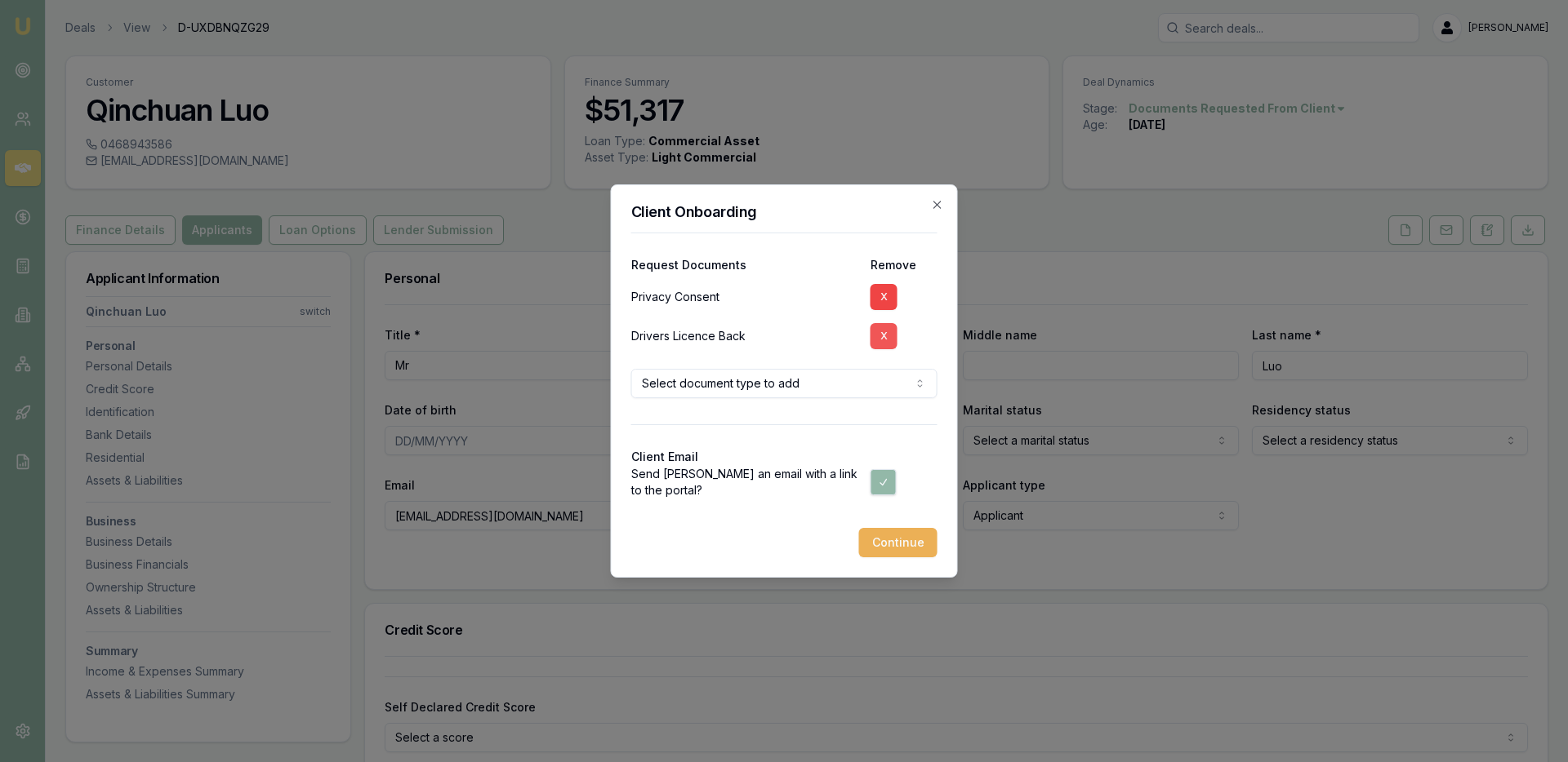
click at [885, 341] on button "X" at bounding box center [883, 336] width 27 height 26
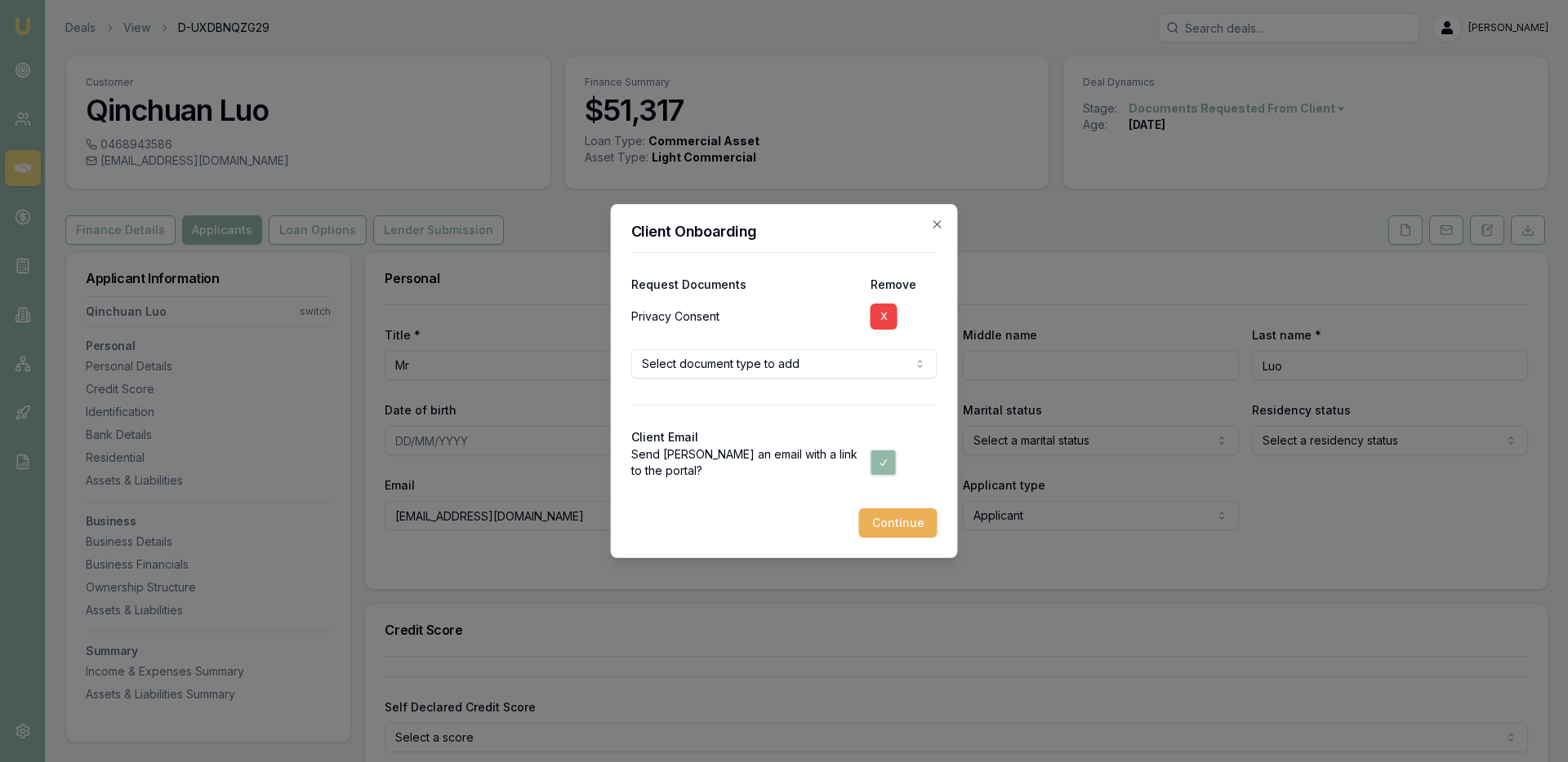
click at [887, 466] on button "button" at bounding box center [883, 463] width 26 height 26
checkbox input "false"
click at [910, 527] on button "Continue" at bounding box center [898, 524] width 78 height 29
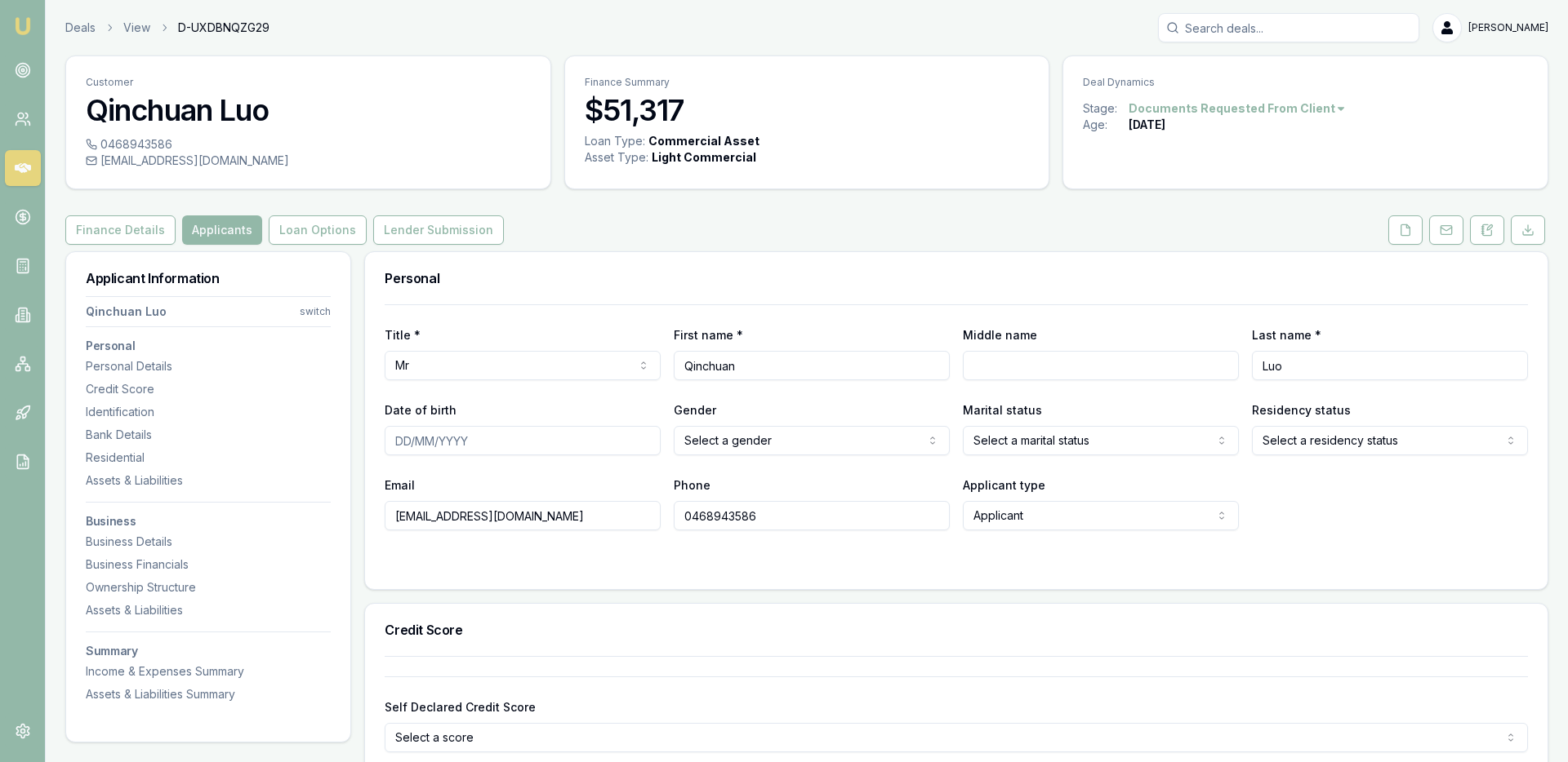
click at [314, 315] on html "Emu Broker Deals View D-UXDBNQZG29 [PERSON_NAME] Toggle Menu Customer Qinchuan …" at bounding box center [784, 381] width 1568 height 762
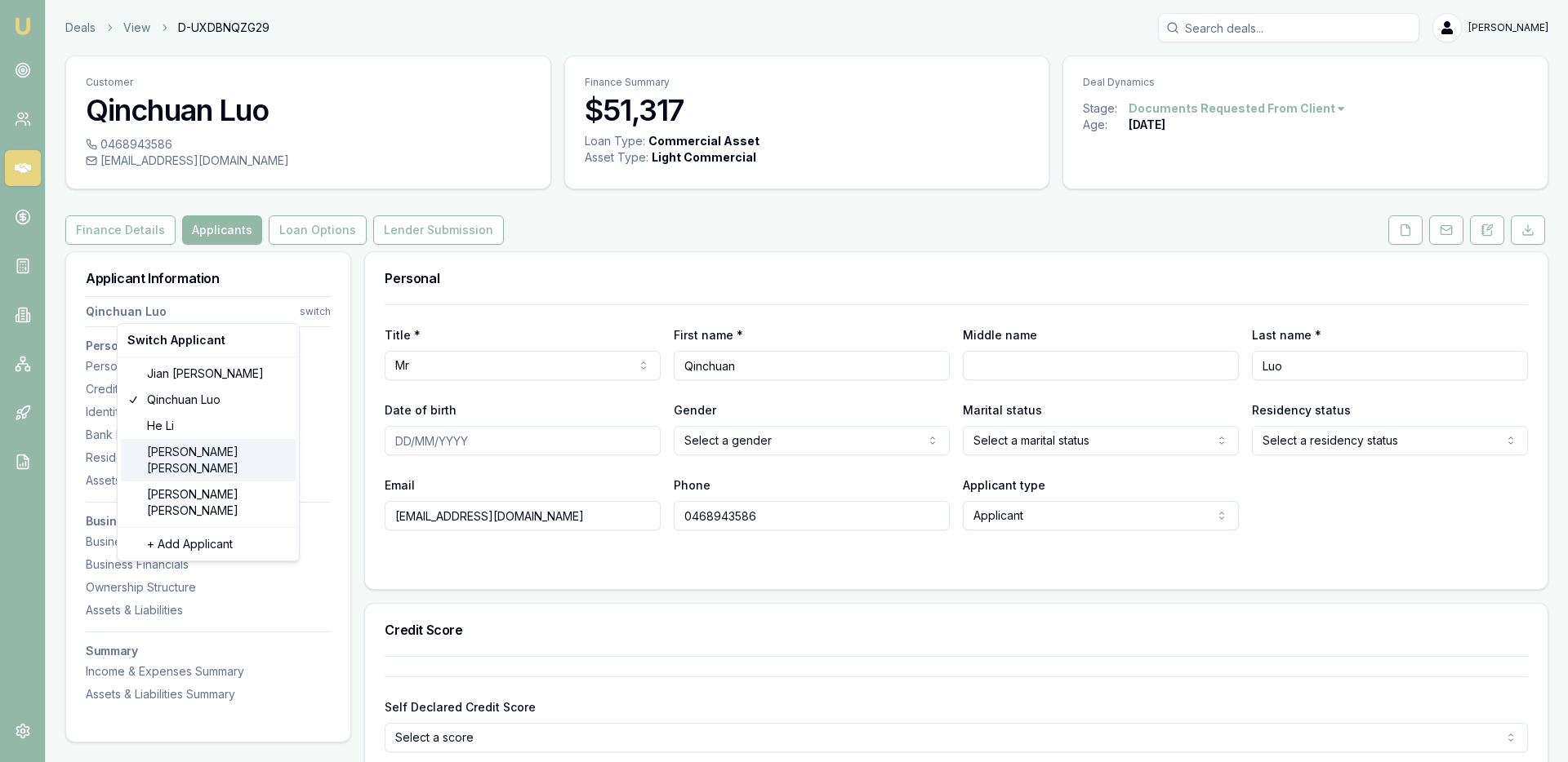
click at [218, 456] on div "[PERSON_NAME]" at bounding box center [208, 460] width 175 height 42
type input "[PERSON_NAME]"
type input "[EMAIL_ADDRESS][DOMAIN_NAME]"
type input "0430680624"
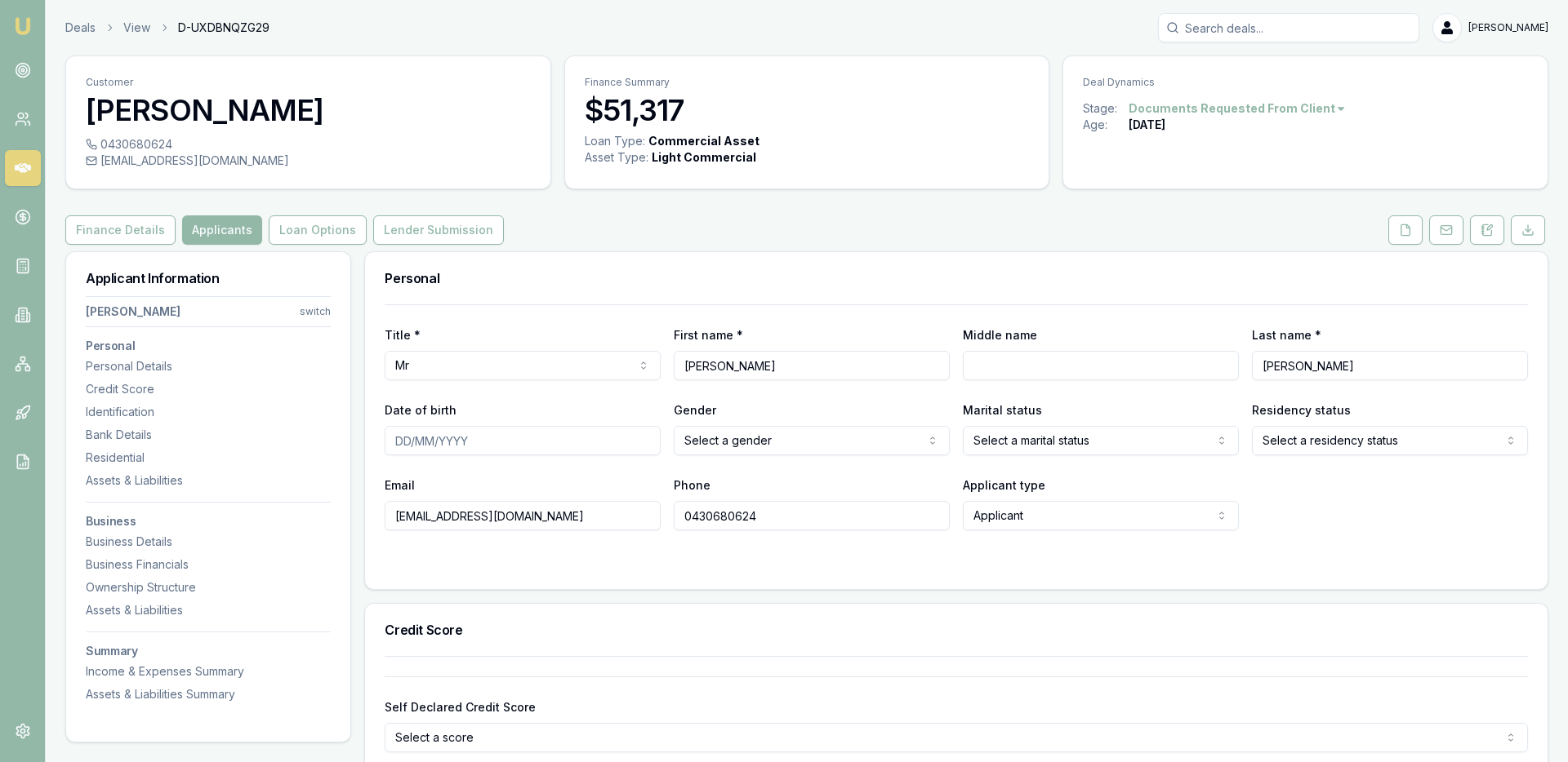
click at [1180, 104] on html "Emu Broker Deals View D-UXDBNQZG29 [PERSON_NAME] Toggle Menu Customer [PERSON_N…" at bounding box center [784, 381] width 1568 height 762
click at [313, 320] on nav "[PERSON_NAME] switch Personal Personal Details Credit Score Identification Bank…" at bounding box center [208, 496] width 245 height 413
click at [309, 310] on html "Emu Broker Deals View D-UXDBNQZG29 [PERSON_NAME] Toggle Menu Customer [PERSON_N…" at bounding box center [784, 381] width 1568 height 762
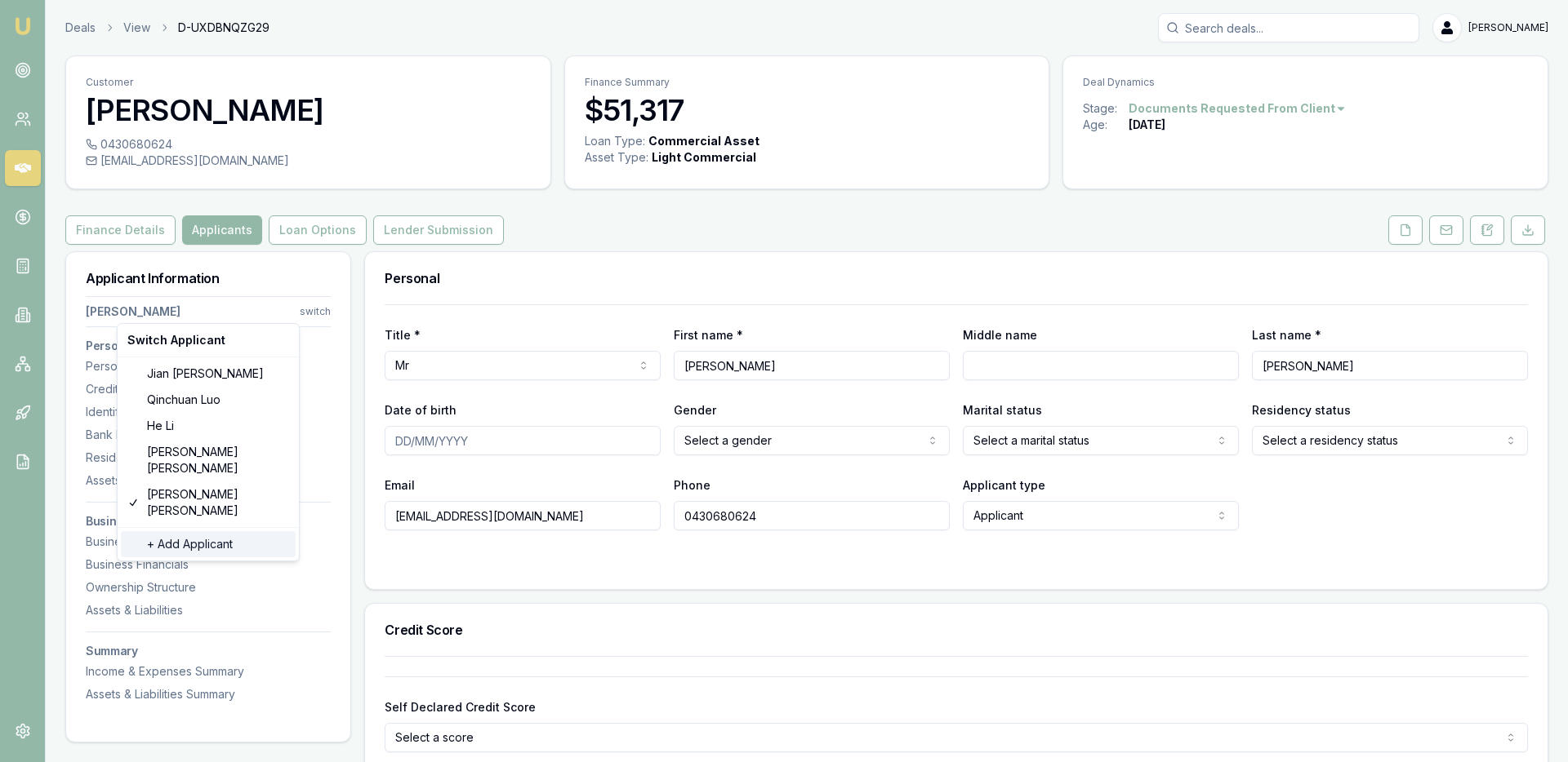
click at [224, 531] on div "+ Add Applicant" at bounding box center [208, 544] width 175 height 26
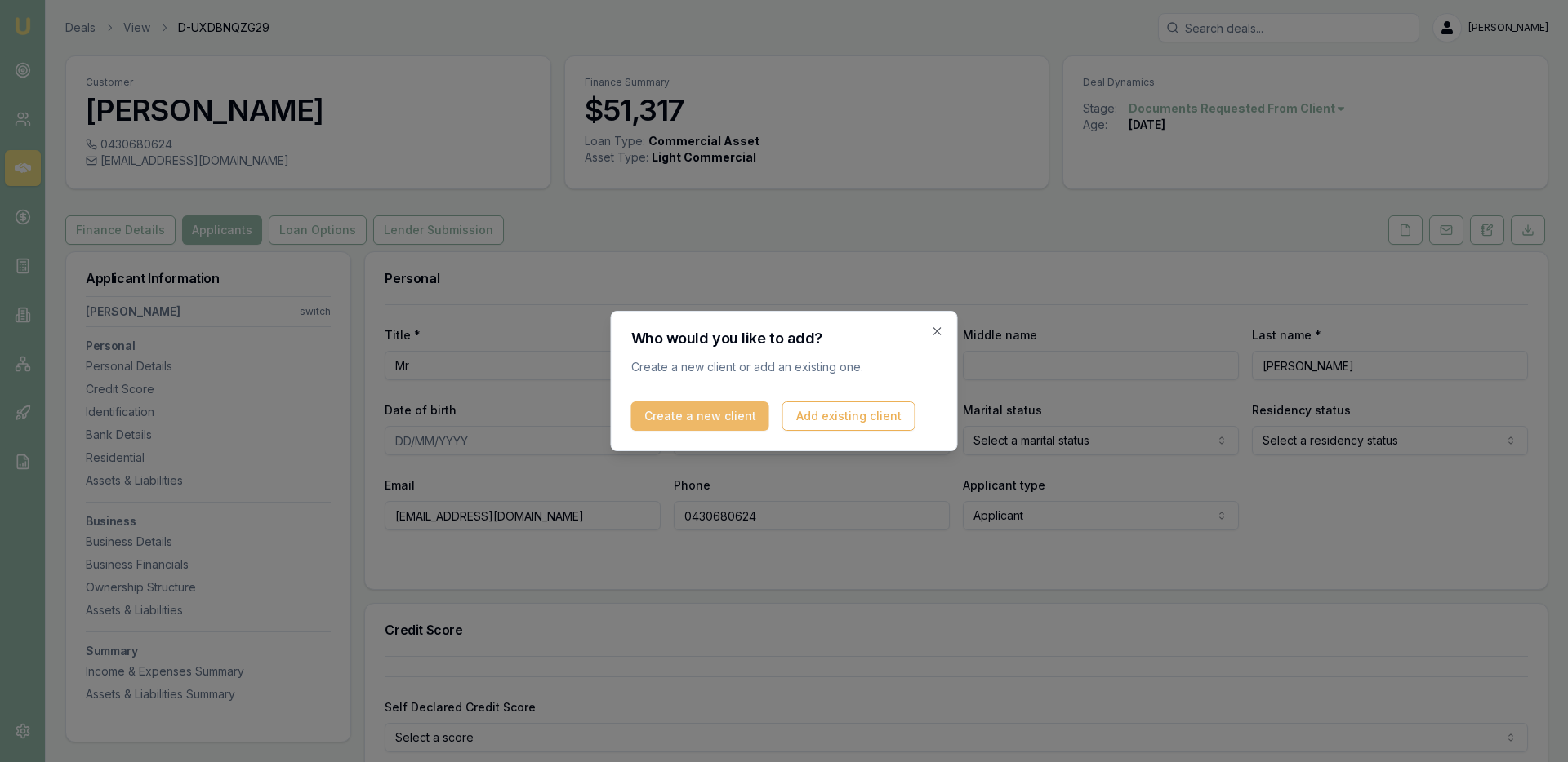
click at [732, 414] on button "Create a new client" at bounding box center [701, 416] width 138 height 29
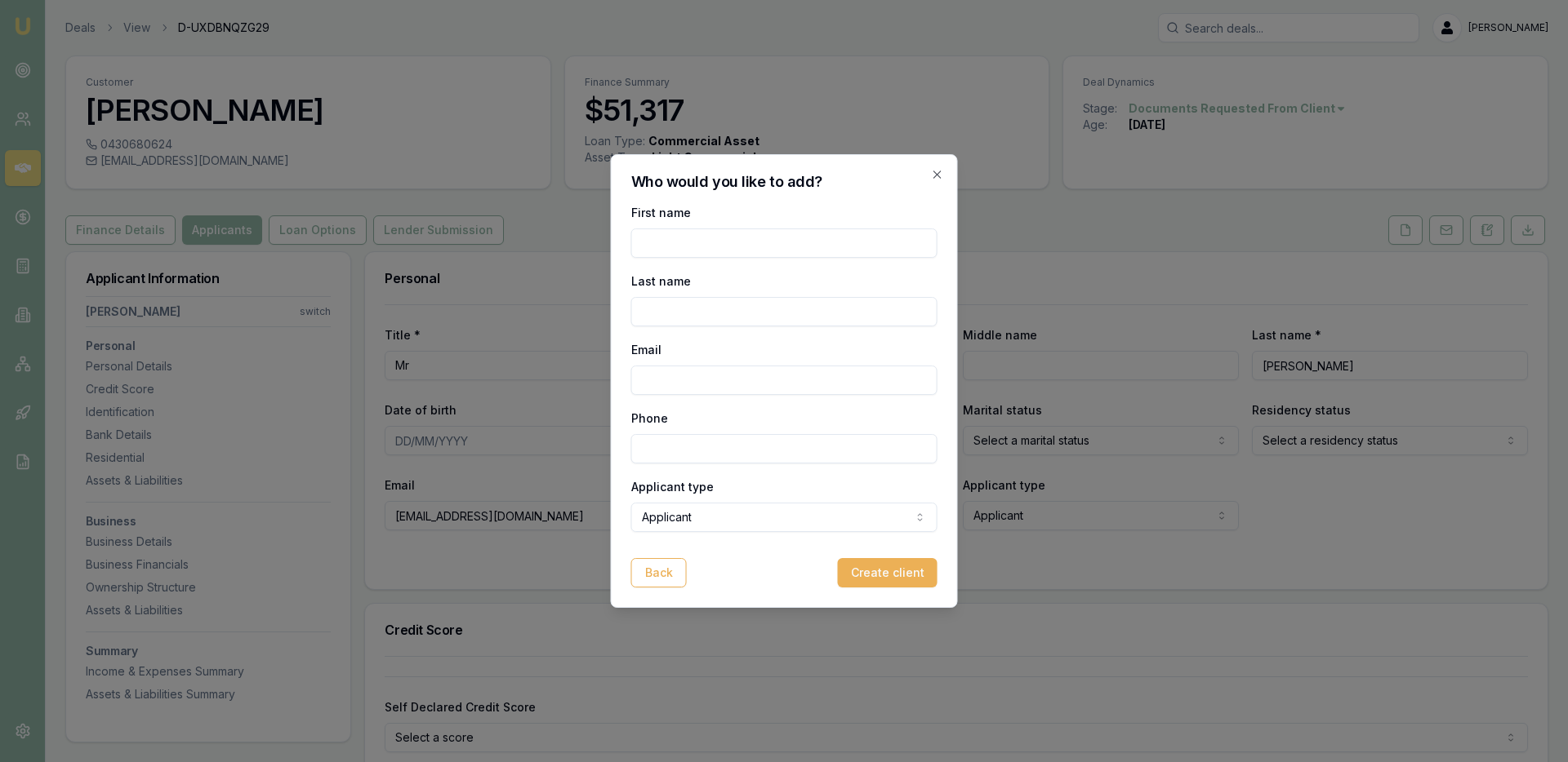
click at [718, 218] on div "First name" at bounding box center [784, 230] width 307 height 55
click at [718, 247] on input "First name" at bounding box center [784, 243] width 307 height 29
type input "Xueping"
type input "[PERSON_NAME]"
click at [663, 379] on input "Email" at bounding box center [784, 380] width 307 height 29
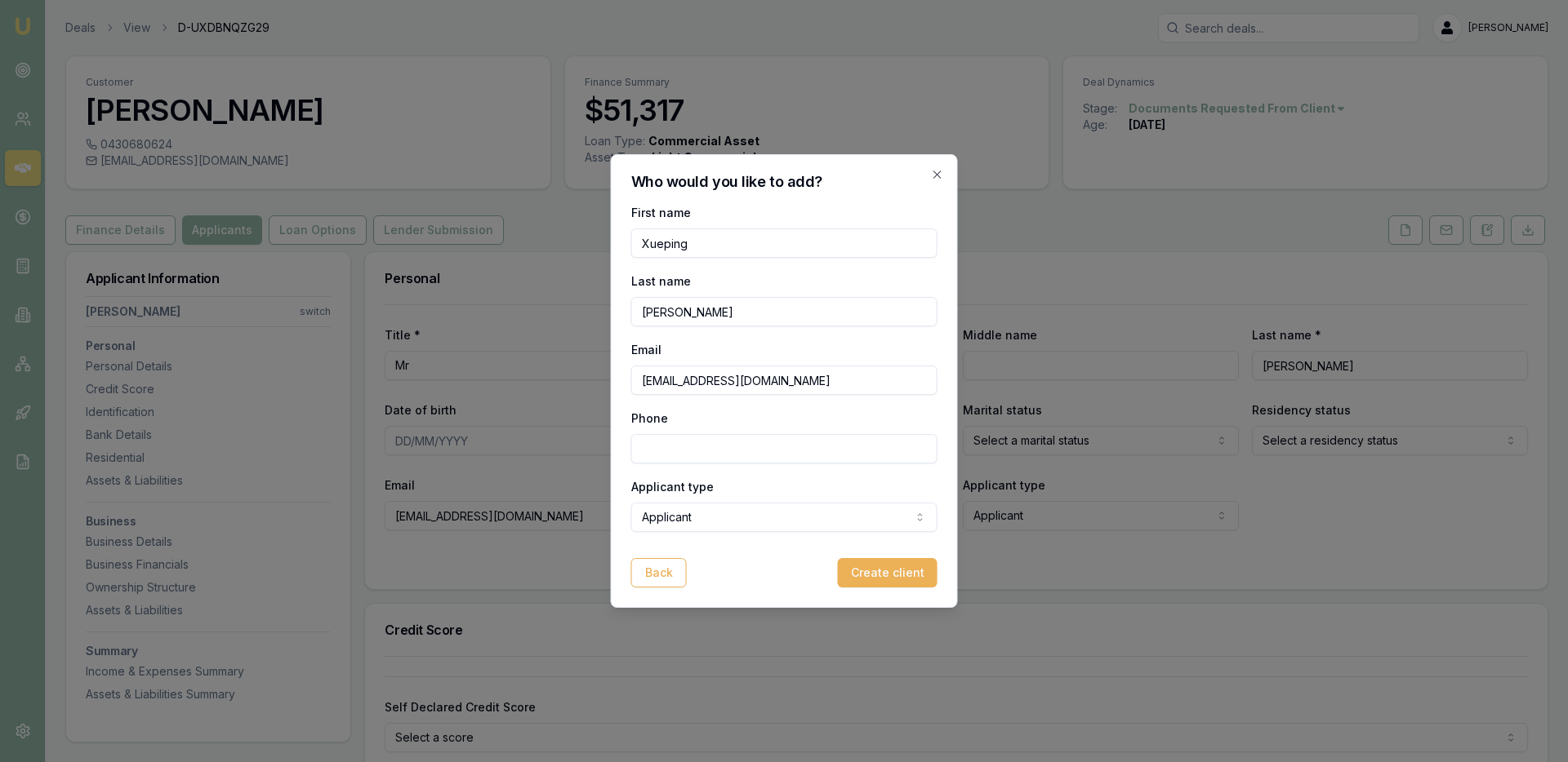
type input "[EMAIL_ADDRESS][DOMAIN_NAME]"
click at [668, 468] on div "First name [PERSON_NAME] Last name [PERSON_NAME] Email [EMAIL_ADDRESS][DOMAIN_N…" at bounding box center [784, 367] width 307 height 329
click at [664, 458] on input "Phone" at bounding box center [784, 449] width 307 height 29
type input "0451 861 517"
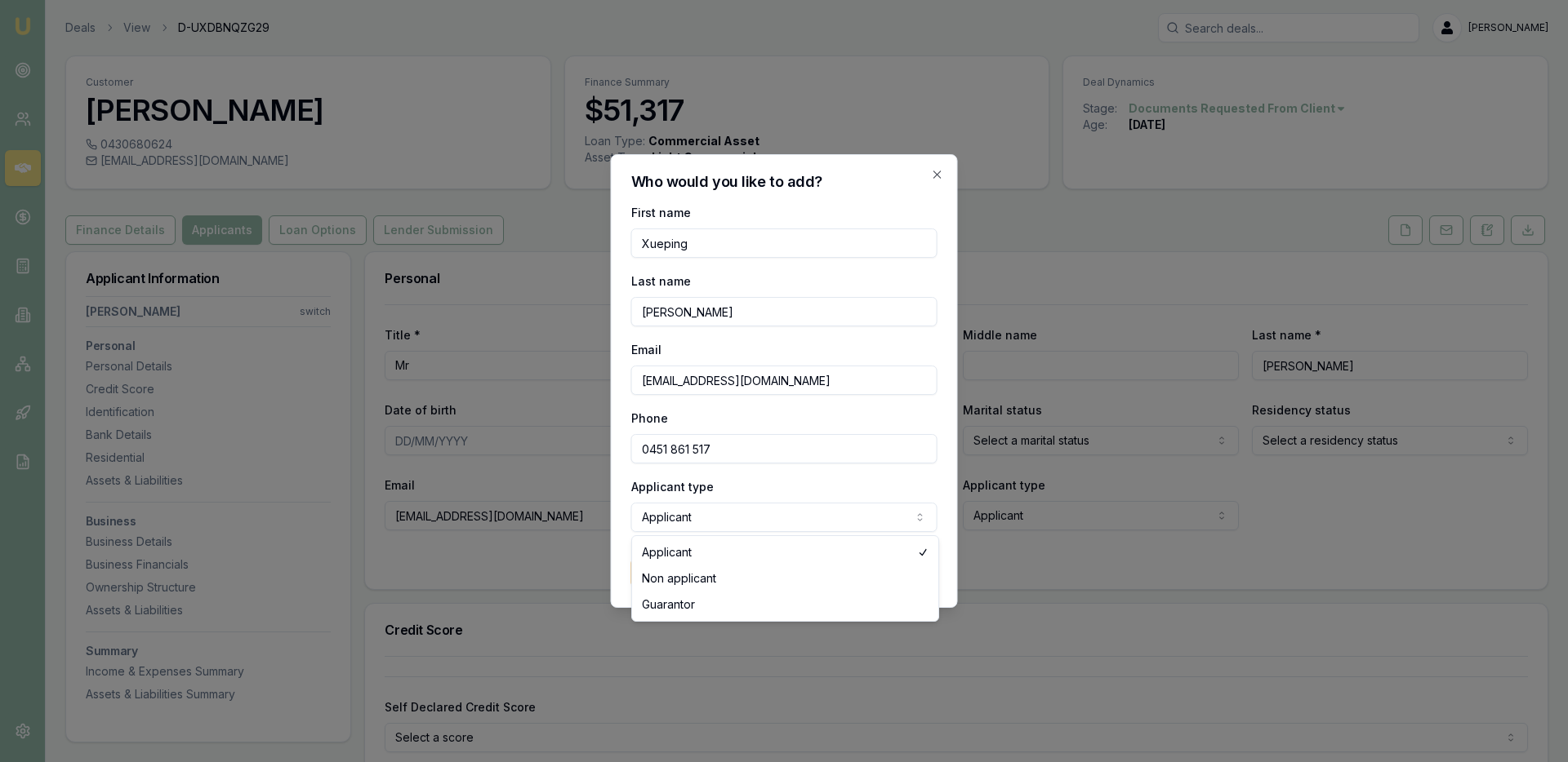
click at [793, 520] on body "Emu Broker Deals View D-UXDBNQZG29 [PERSON_NAME] Toggle Menu Customer [PERSON_N…" at bounding box center [784, 381] width 1568 height 762
select select "NON_APPLICANT"
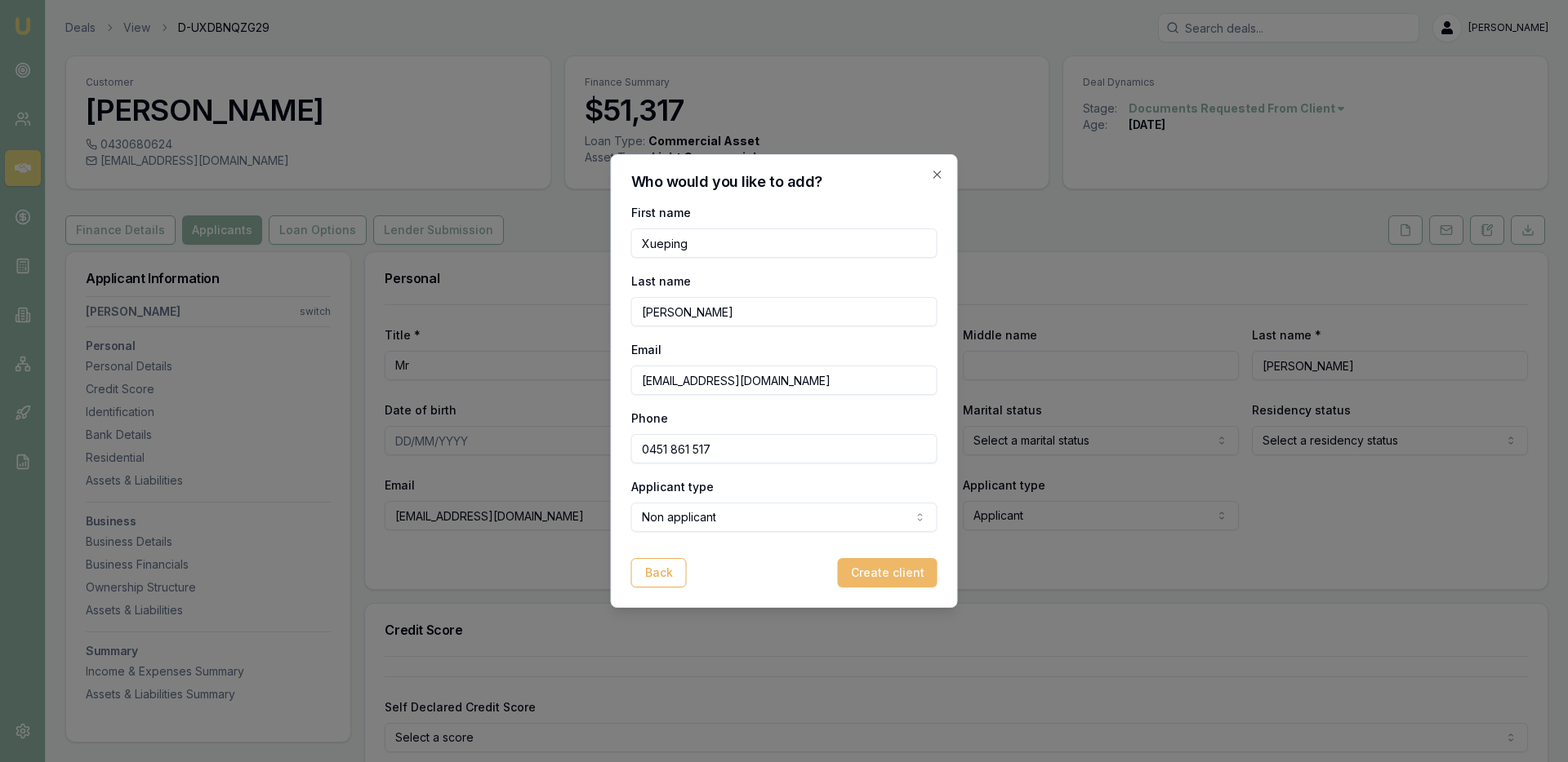
click at [892, 572] on button "Create client" at bounding box center [888, 573] width 99 height 29
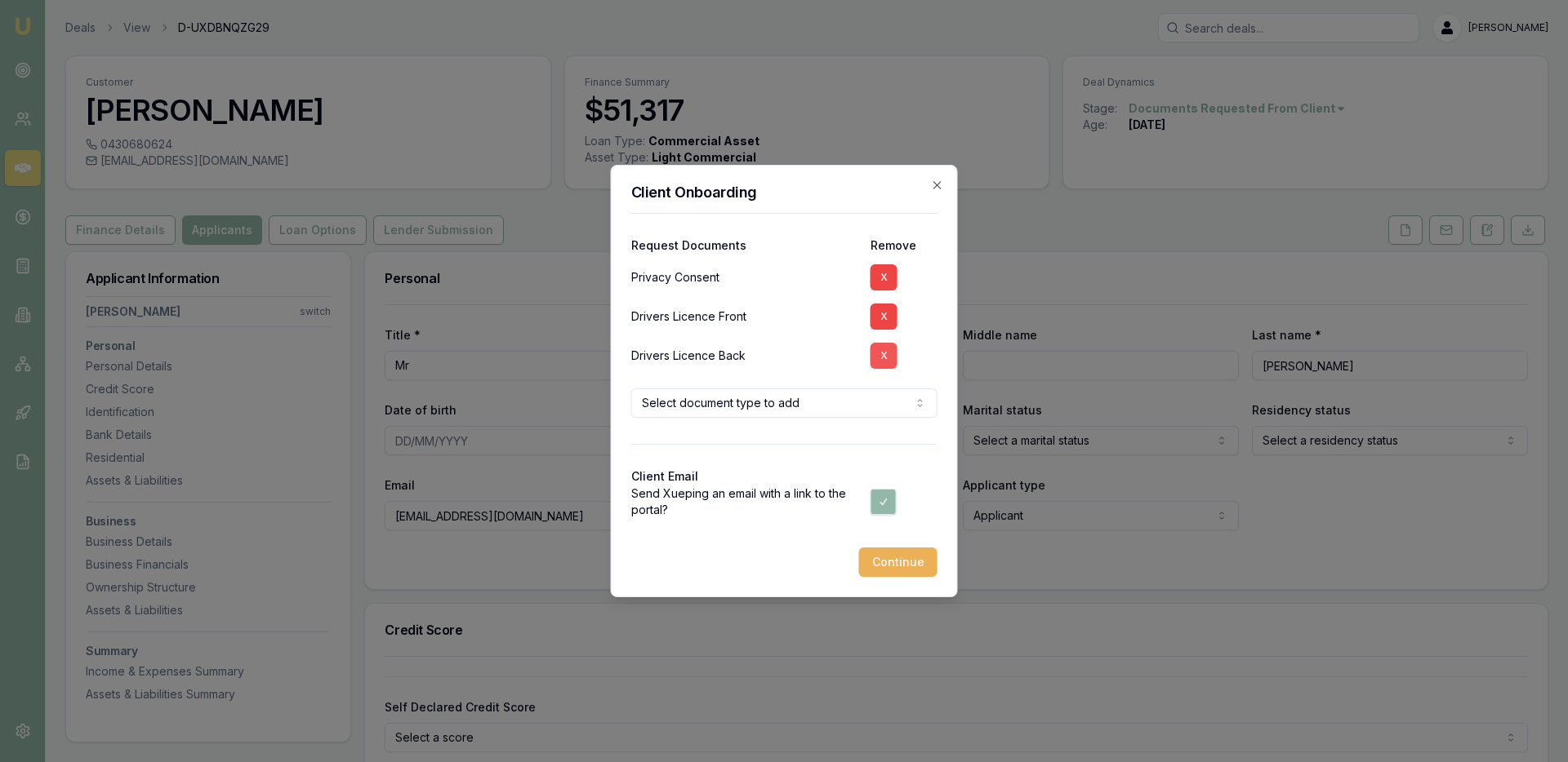
click at [880, 351] on button "X" at bounding box center [883, 356] width 27 height 26
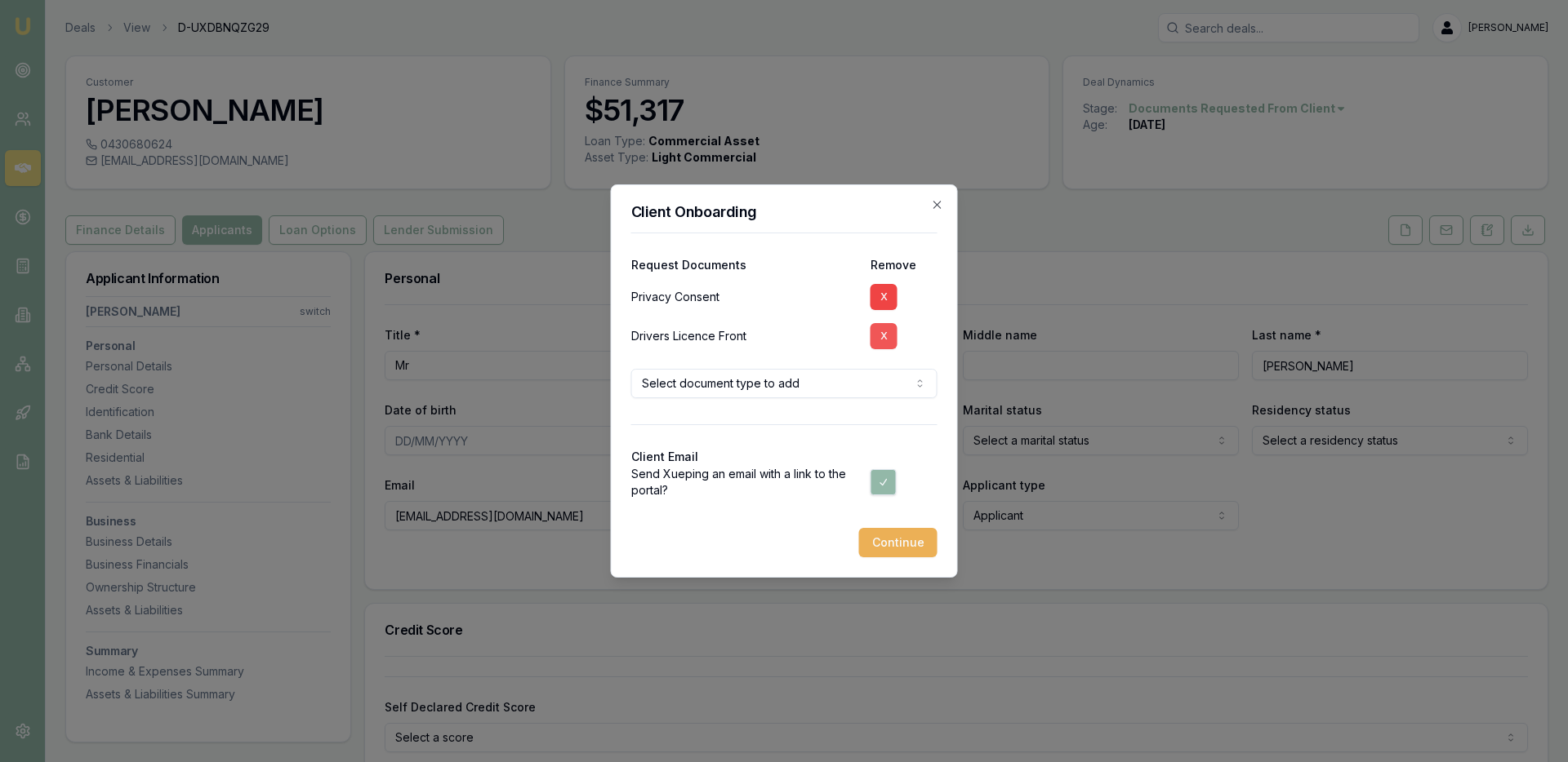
click at [880, 330] on button "X" at bounding box center [883, 336] width 27 height 26
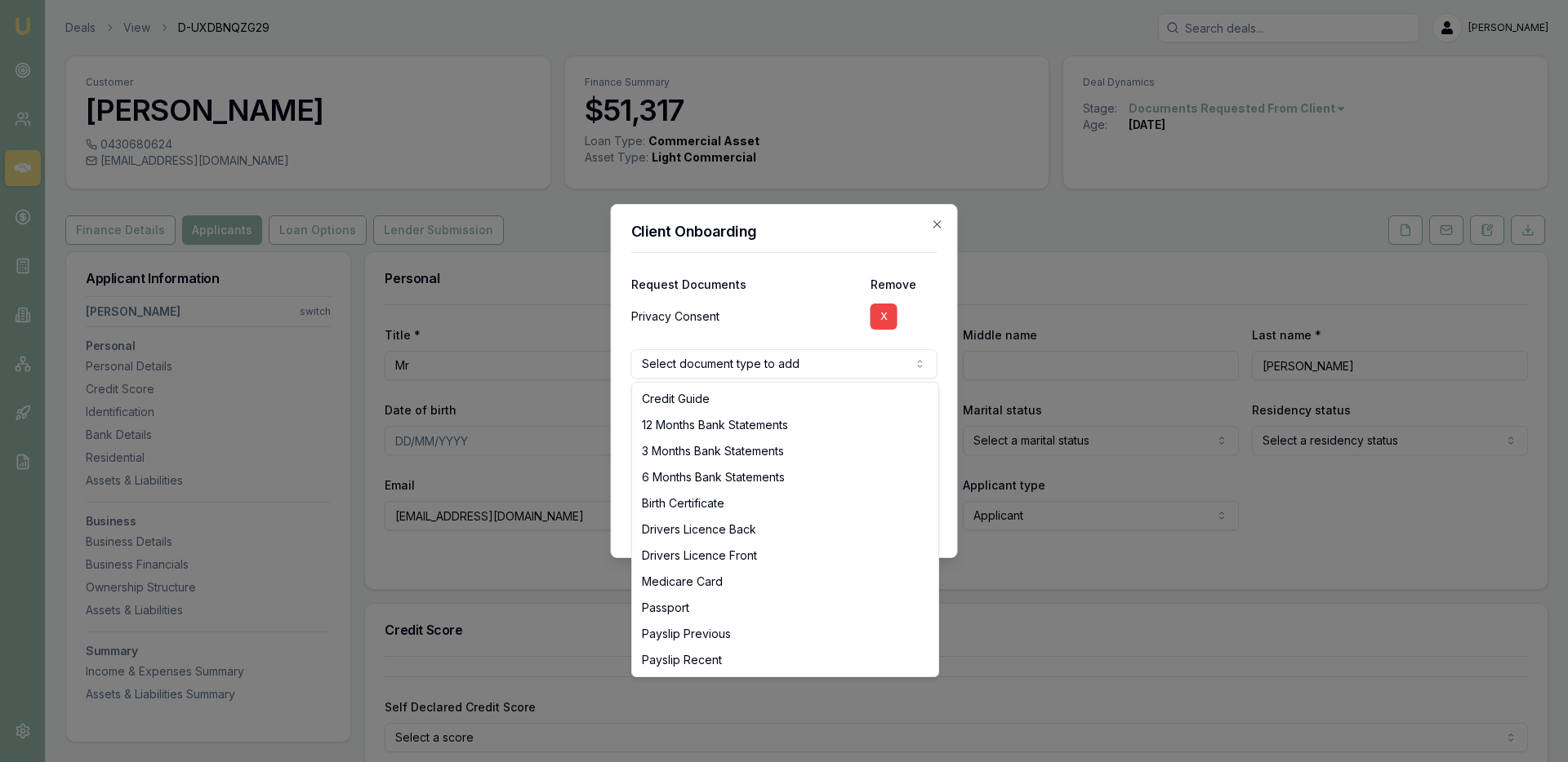
click at [882, 369] on body "Emu Broker Deals View D-UXDBNQZG29 [PERSON_NAME] Toggle Menu Customer [PERSON_N…" at bounding box center [784, 381] width 1568 height 762
click at [882, 364] on body "Emu Broker Deals View D-UXDBNQZG29 [PERSON_NAME] Toggle Menu Customer [PERSON_N…" at bounding box center [784, 381] width 1568 height 762
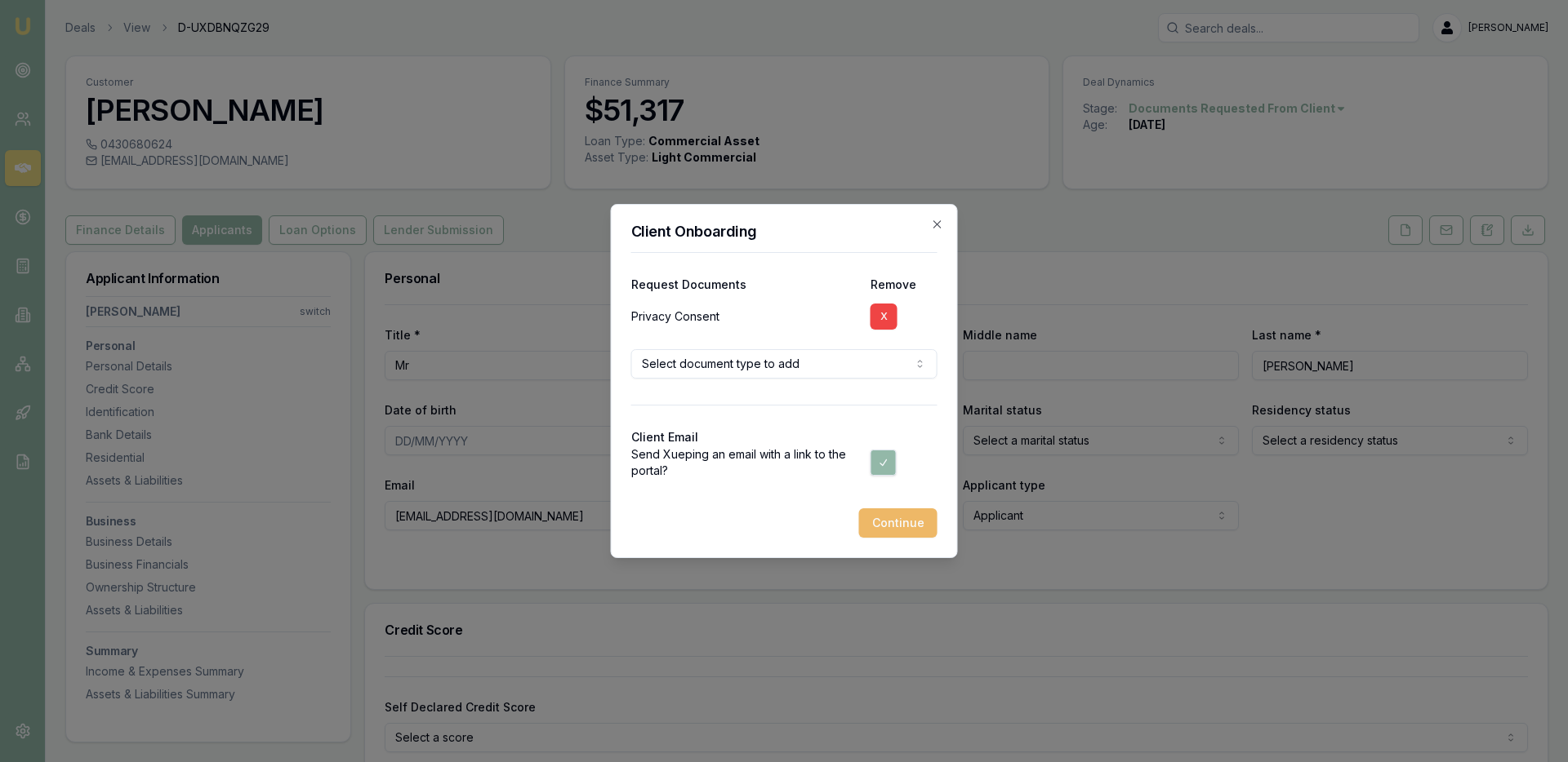
click at [904, 530] on button "Continue" at bounding box center [898, 524] width 78 height 29
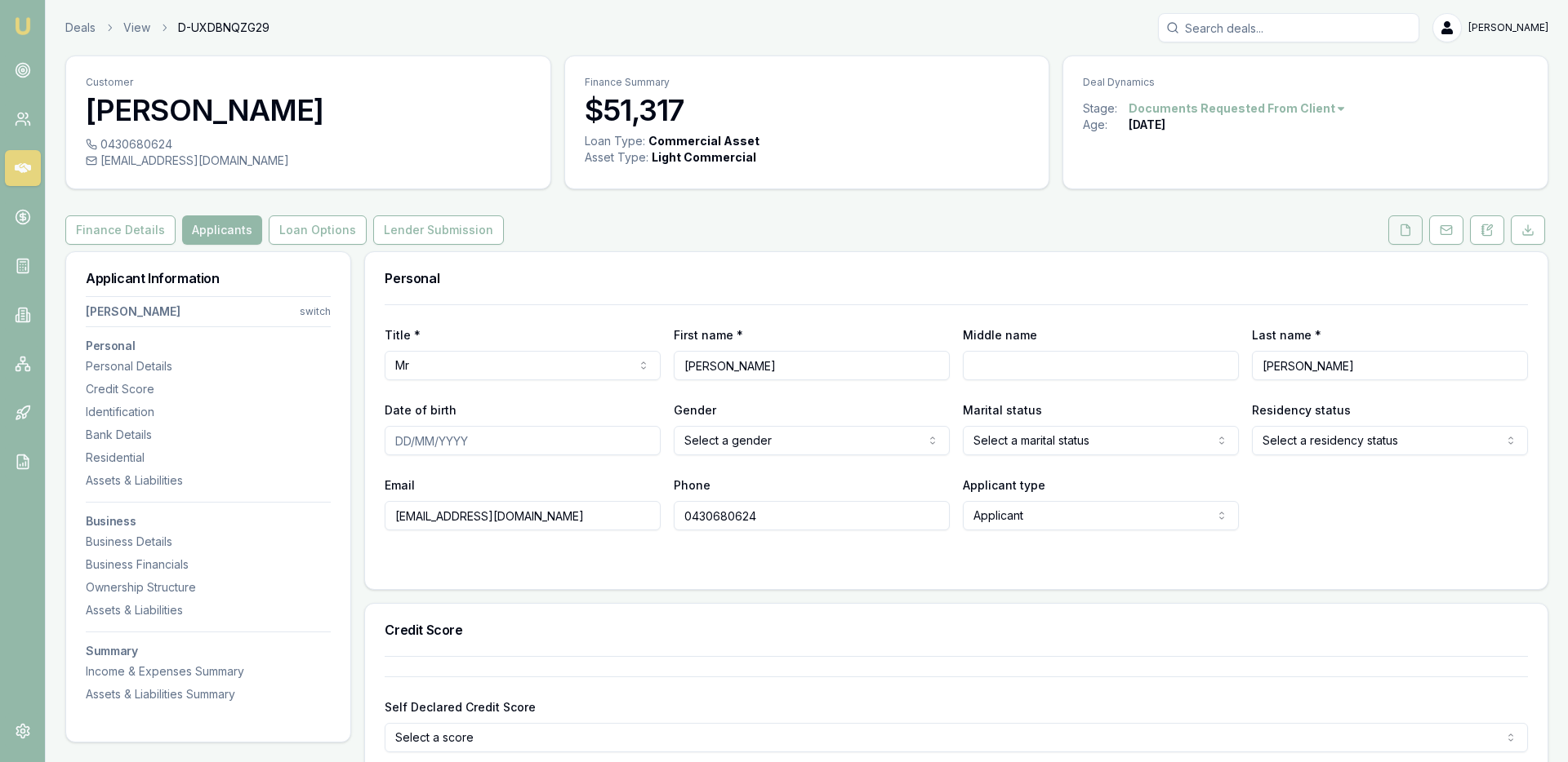
click at [1409, 230] on icon at bounding box center [1406, 230] width 9 height 11
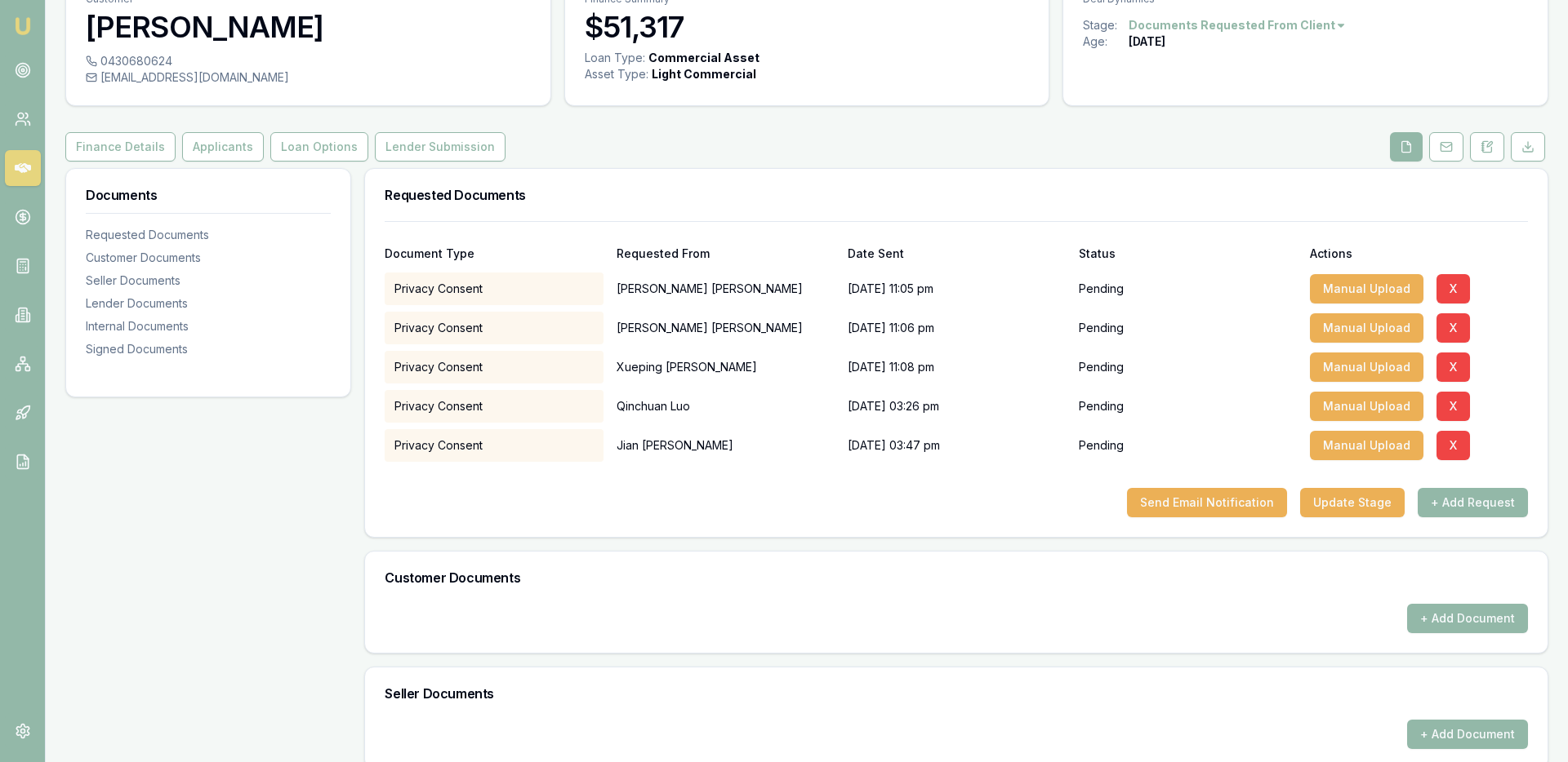
scroll to position [83, 0]
click at [168, 262] on div "Customer Documents" at bounding box center [208, 259] width 245 height 17
